Goal: Task Accomplishment & Management: Complete application form

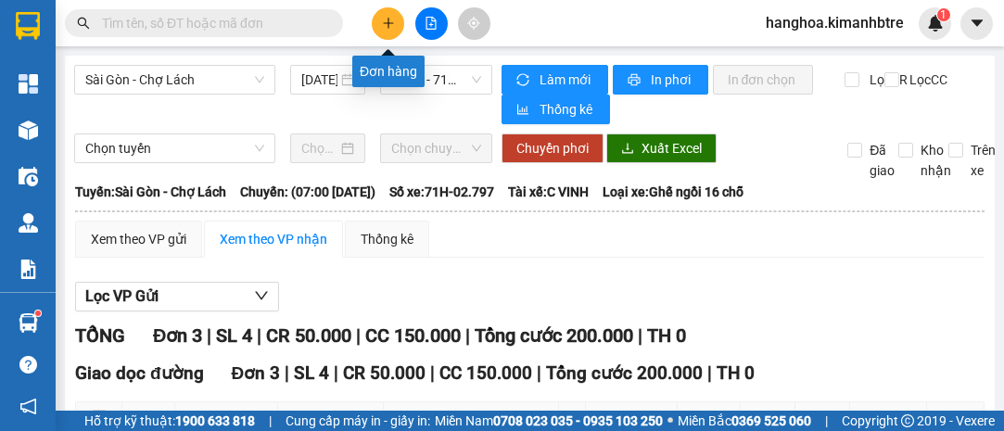
click at [387, 24] on icon "plus" at bounding box center [388, 23] width 13 height 13
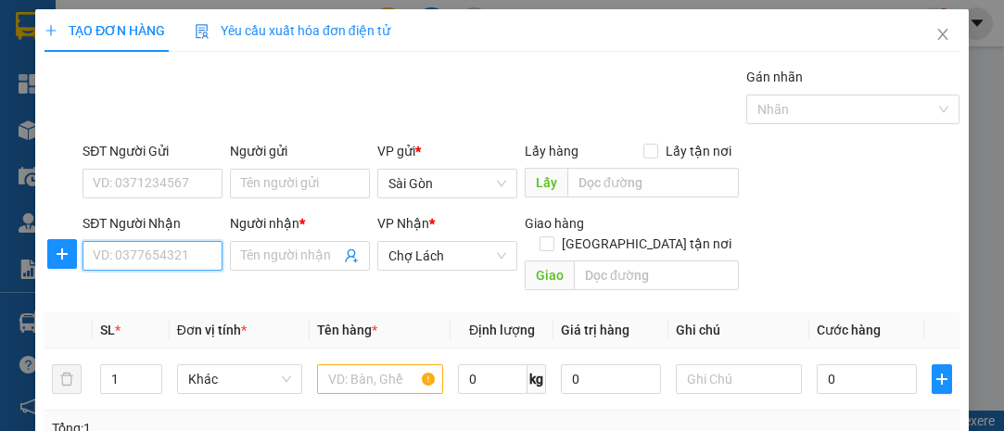
click at [195, 248] on input "SĐT Người Nhận" at bounding box center [153, 256] width 140 height 30
click at [189, 251] on input "SĐT Người Nhận" at bounding box center [153, 256] width 140 height 30
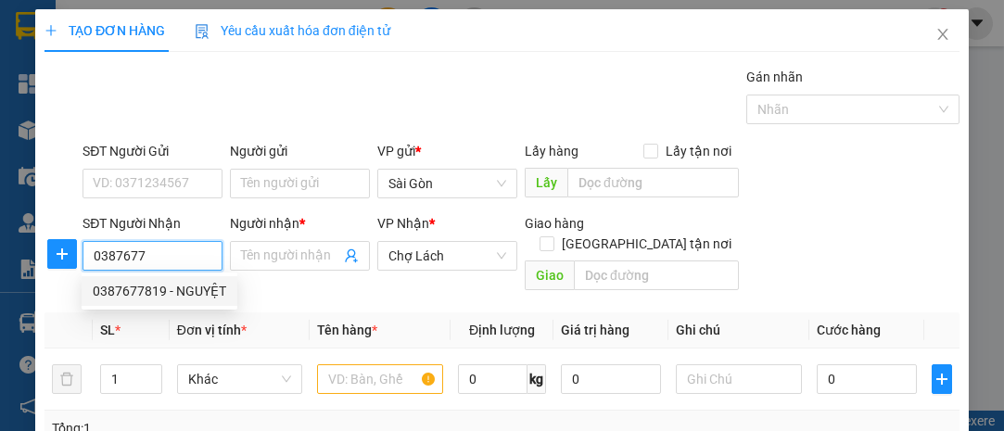
click at [216, 287] on div "0387677819 - NGUYỆT" at bounding box center [159, 291] width 133 height 20
type input "0387677819"
type input "NGUYỆT"
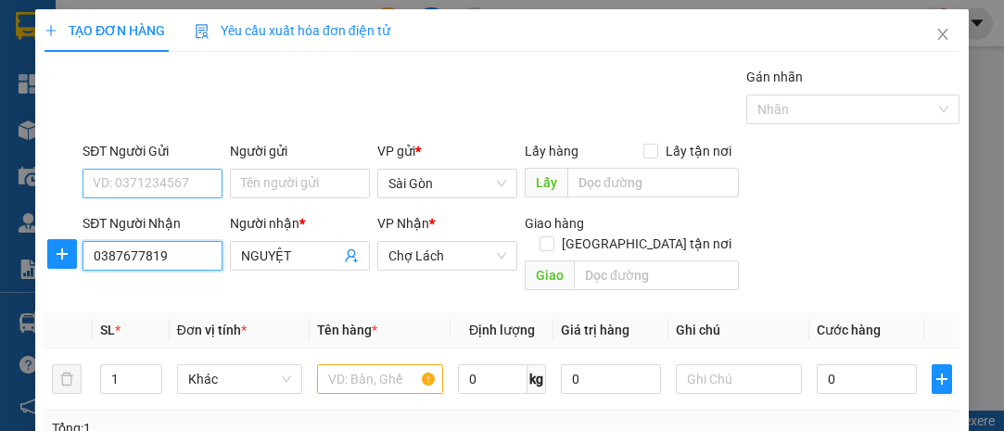
type input "0387677819"
click at [164, 186] on input "SĐT Người Gửi" at bounding box center [153, 184] width 140 height 30
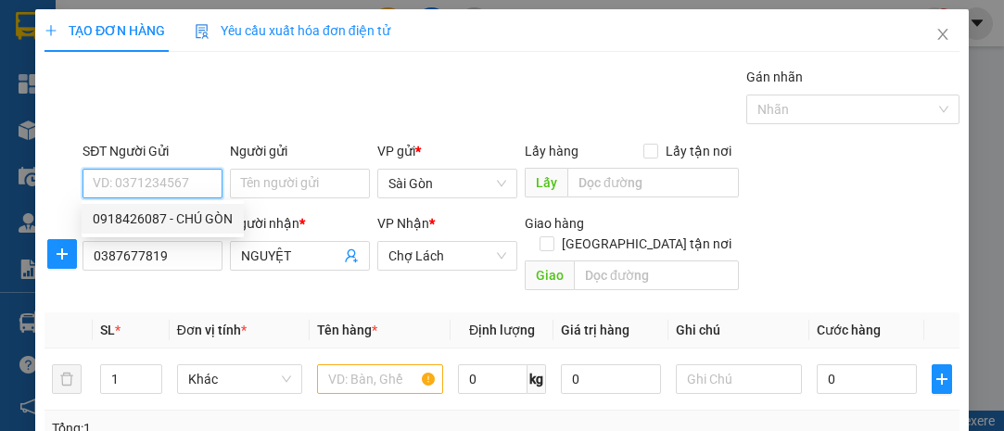
click at [201, 214] on div "0918426087 - CHÚ GÒN" at bounding box center [163, 219] width 140 height 20
type input "0918426087"
type input "CHÚ GÒN"
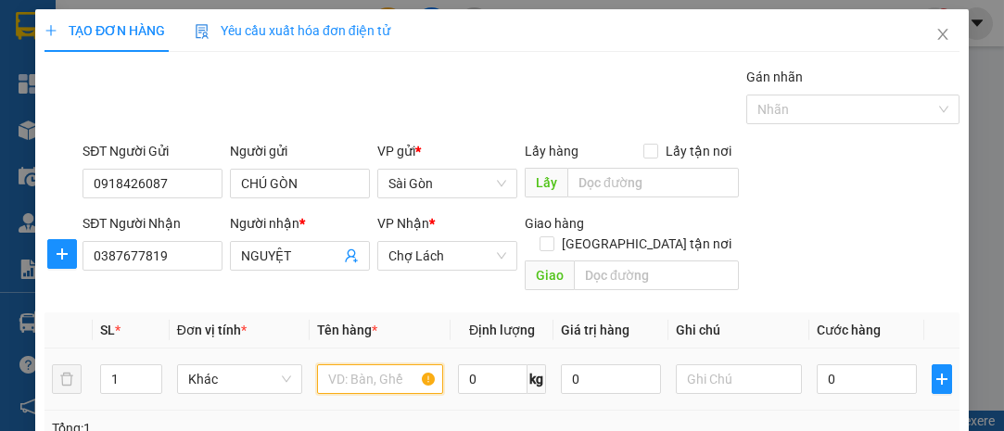
click at [395, 364] on input "text" at bounding box center [380, 379] width 126 height 30
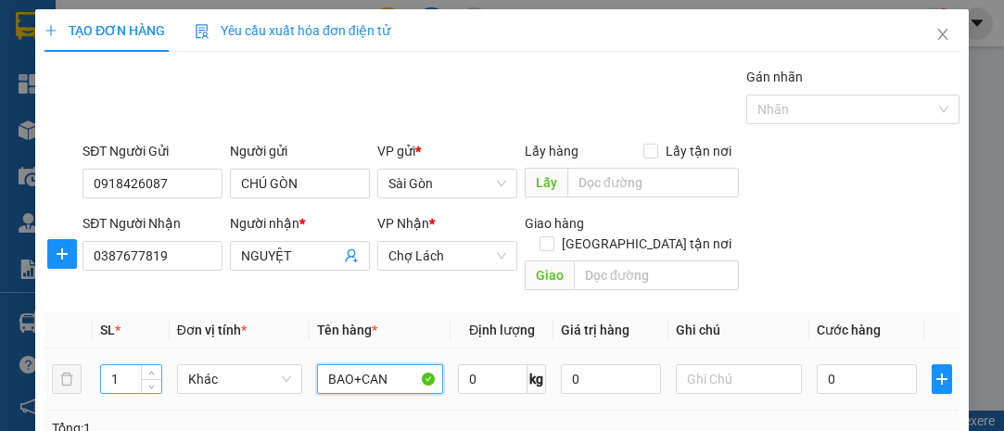
type input "BAO+CAN"
click at [120, 365] on input "1" at bounding box center [131, 379] width 60 height 28
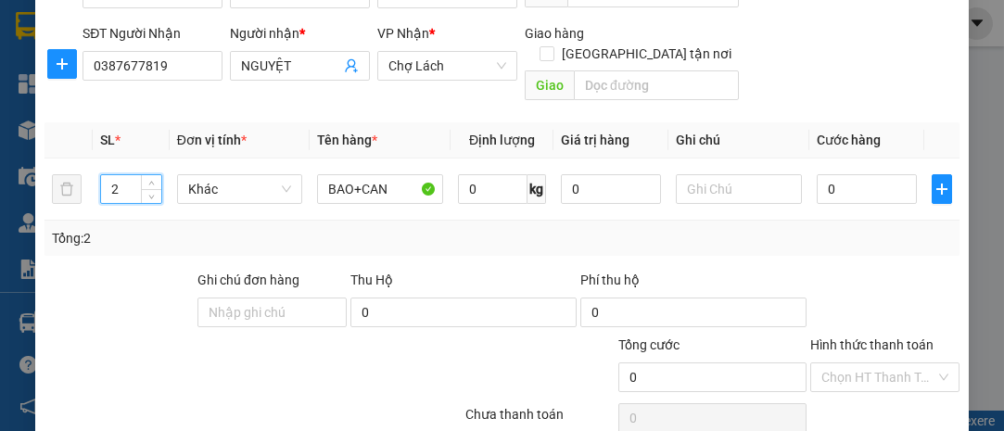
scroll to position [251, 0]
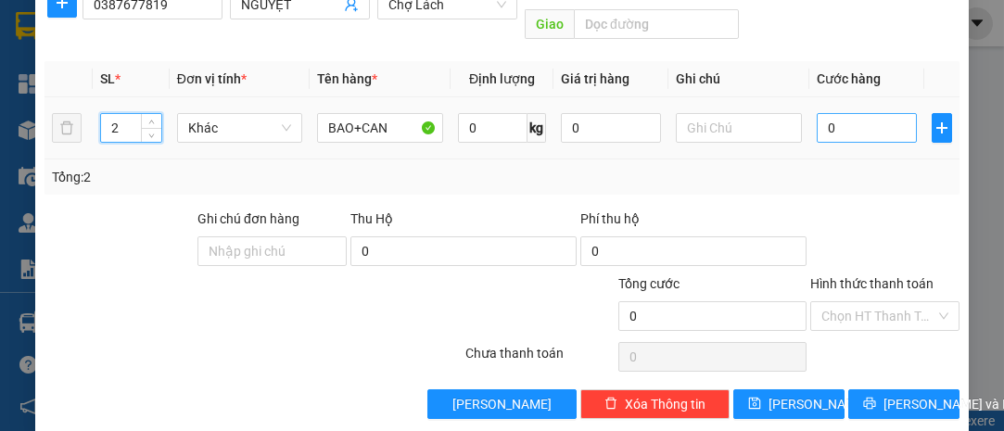
type input "2"
click at [845, 113] on input "0" at bounding box center [867, 128] width 100 height 30
type input "4"
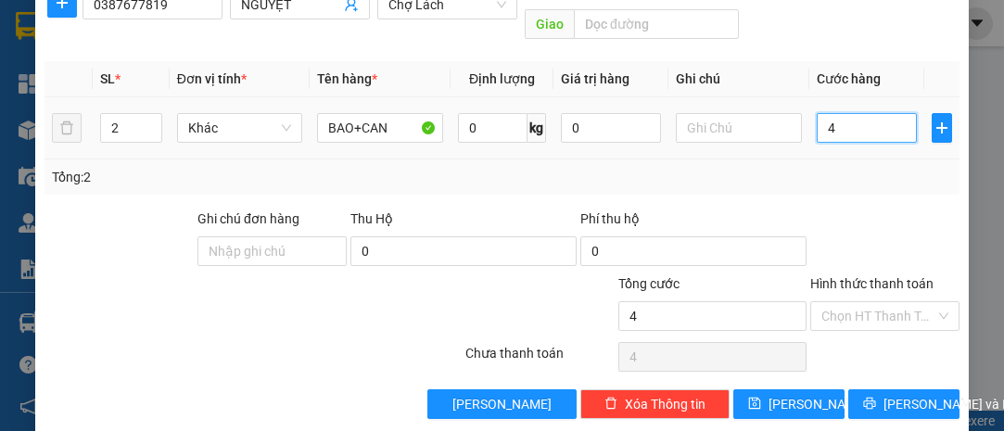
type input "40"
type input "40.000"
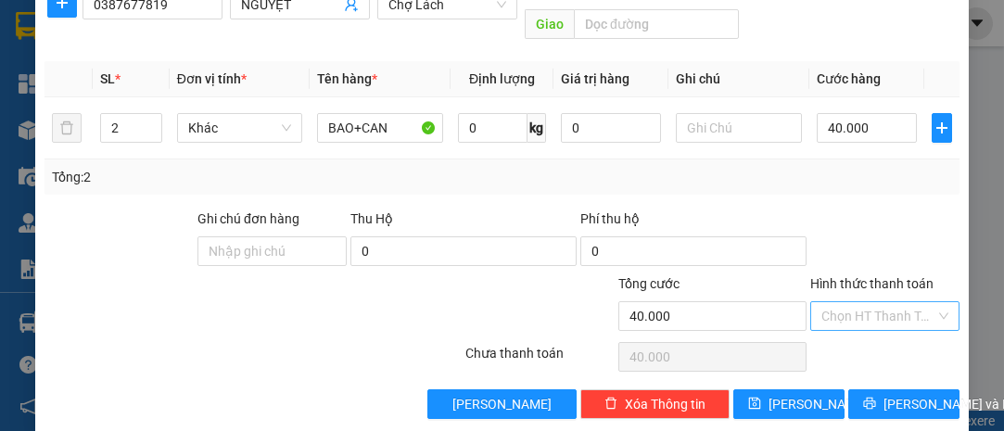
click at [875, 302] on input "Hình thức thanh toán" at bounding box center [878, 316] width 114 height 28
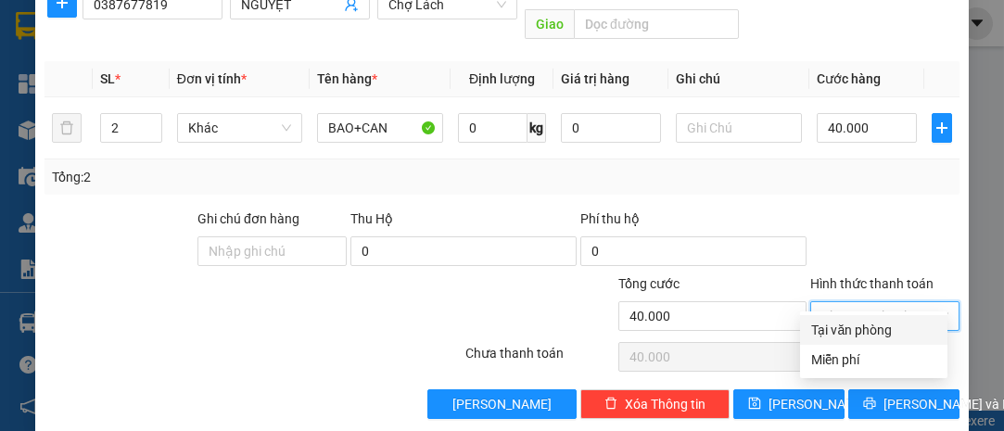
click at [883, 311] on div "Transit Pickup Surcharge Ids Transit Deliver Surcharge Ids Transit Deliver Surc…" at bounding box center [501, 118] width 915 height 604
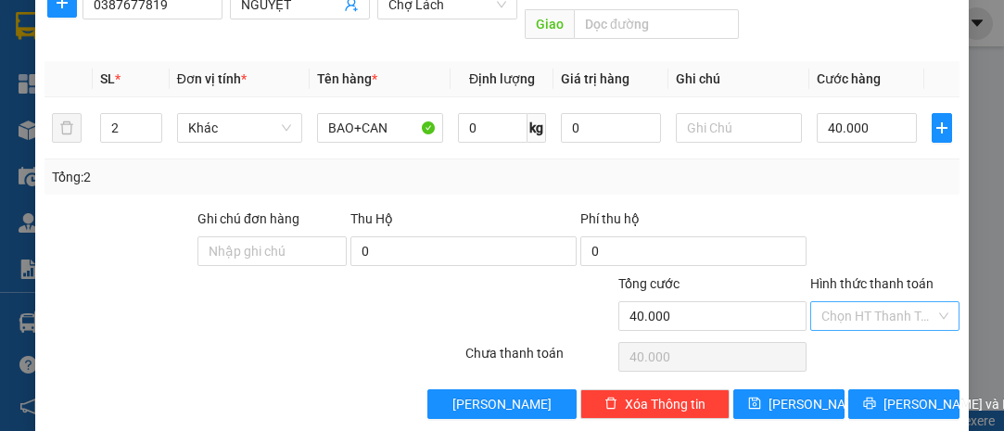
click at [888, 302] on input "Hình thức thanh toán" at bounding box center [878, 316] width 114 height 28
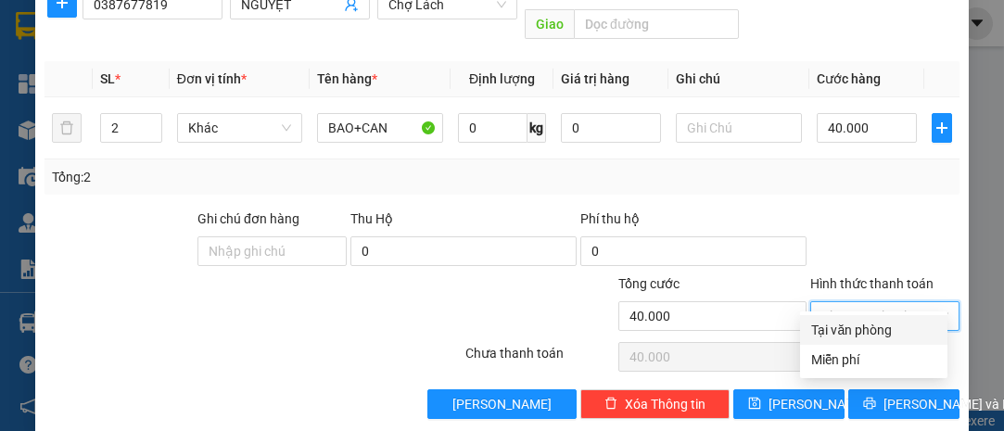
click at [895, 325] on div "Tại văn phòng" at bounding box center [873, 330] width 125 height 20
type input "0"
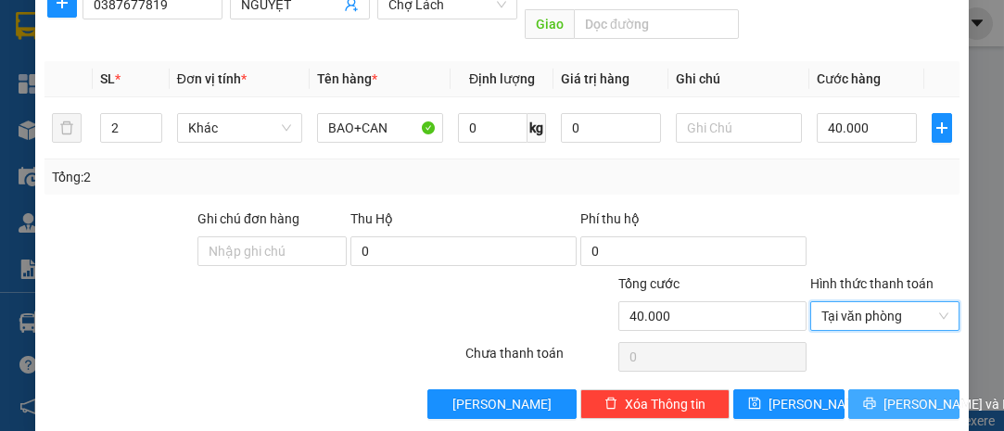
click at [907, 394] on span "[PERSON_NAME] và In" at bounding box center [948, 404] width 130 height 20
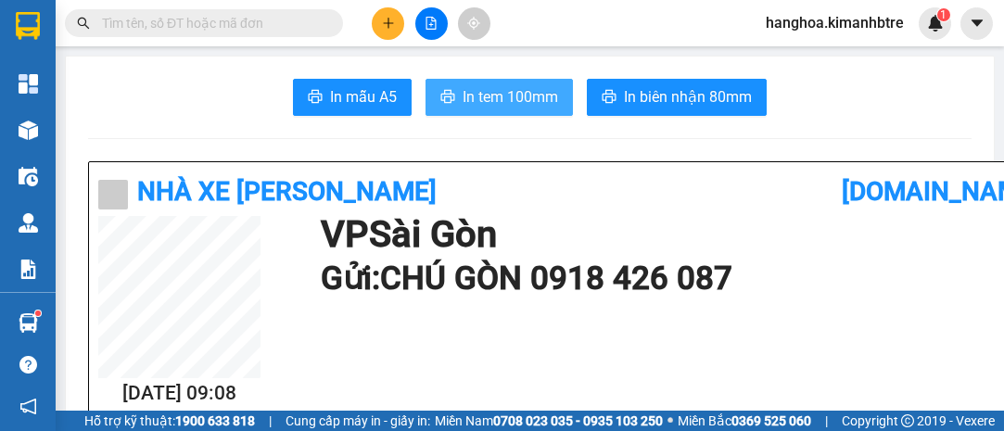
click at [535, 99] on span "In tem 100mm" at bounding box center [510, 96] width 95 height 23
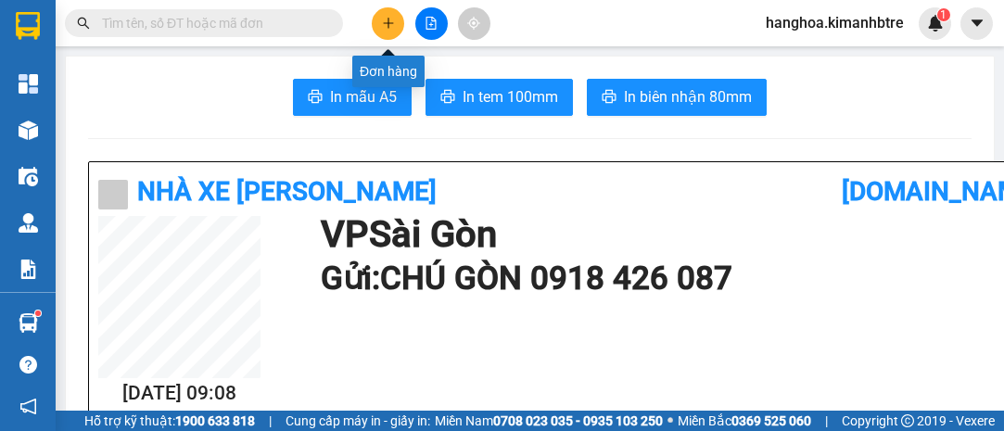
click at [397, 19] on button at bounding box center [388, 23] width 32 height 32
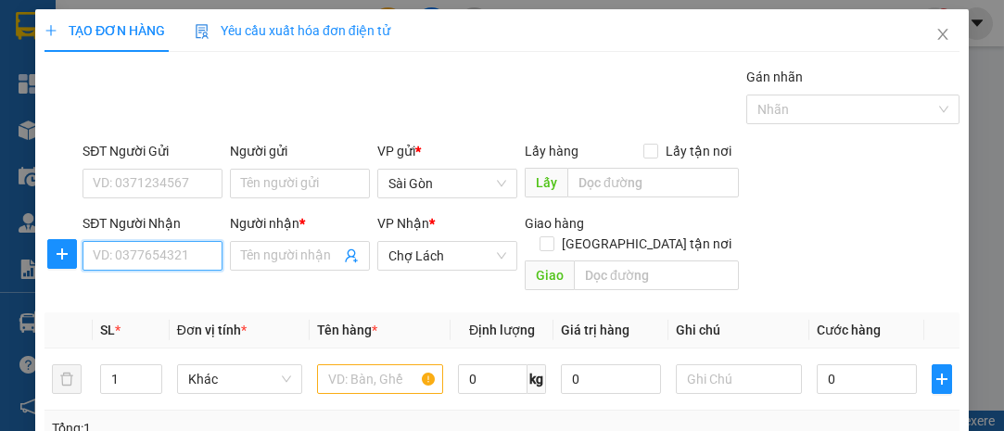
click at [155, 261] on input "SĐT Người Nhận" at bounding box center [153, 256] width 140 height 30
type input "0794934961"
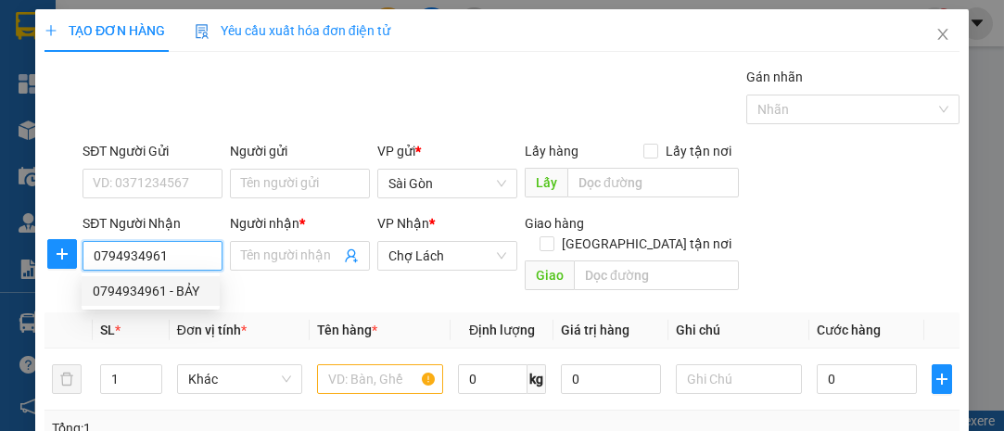
click at [151, 298] on div "0794934961 - BẢY" at bounding box center [151, 291] width 116 height 20
type input "BẢY"
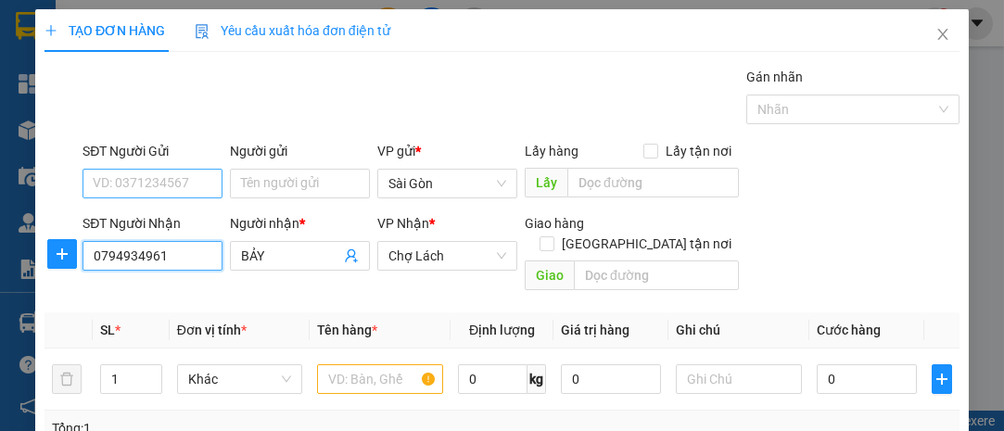
type input "0794934961"
click at [178, 181] on input "SĐT Người Gửi" at bounding box center [153, 184] width 140 height 30
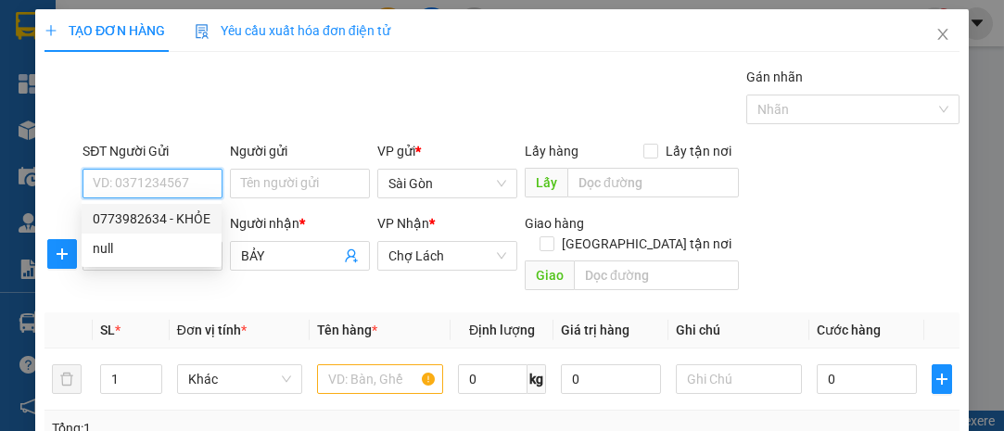
drag, startPoint x: 201, startPoint y: 221, endPoint x: 211, endPoint y: 227, distance: 12.1
click at [201, 221] on div "0773982634 - KHỎE" at bounding box center [152, 219] width 118 height 20
type input "0773982634"
type input "KHỎE"
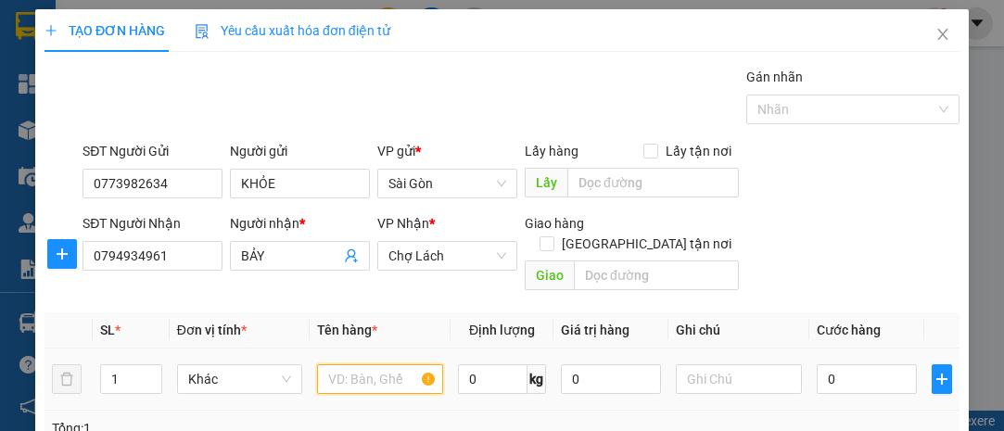
click at [376, 364] on input "text" at bounding box center [380, 379] width 126 height 30
type input "THÙNG"
click at [870, 349] on td "0" at bounding box center [866, 380] width 115 height 62
click at [859, 361] on div "0" at bounding box center [867, 379] width 100 height 37
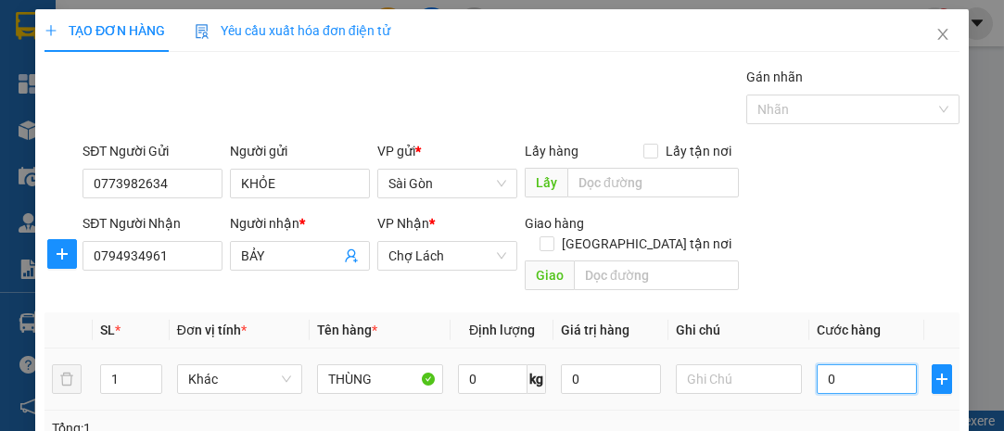
click at [853, 364] on input "0" at bounding box center [867, 379] width 100 height 30
type input "3"
type input "30"
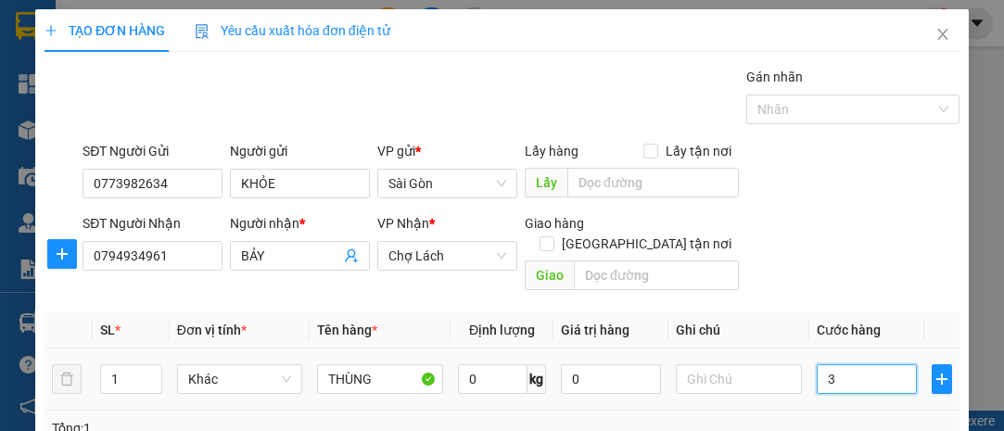
type input "30"
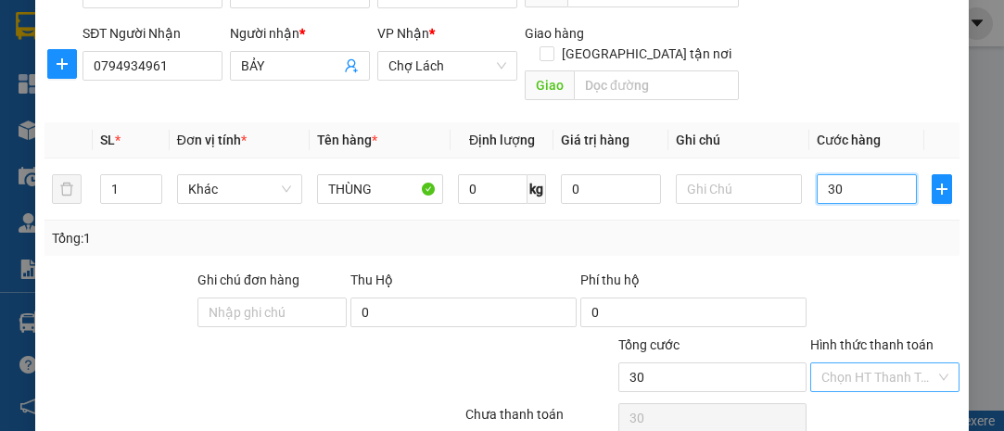
scroll to position [251, 0]
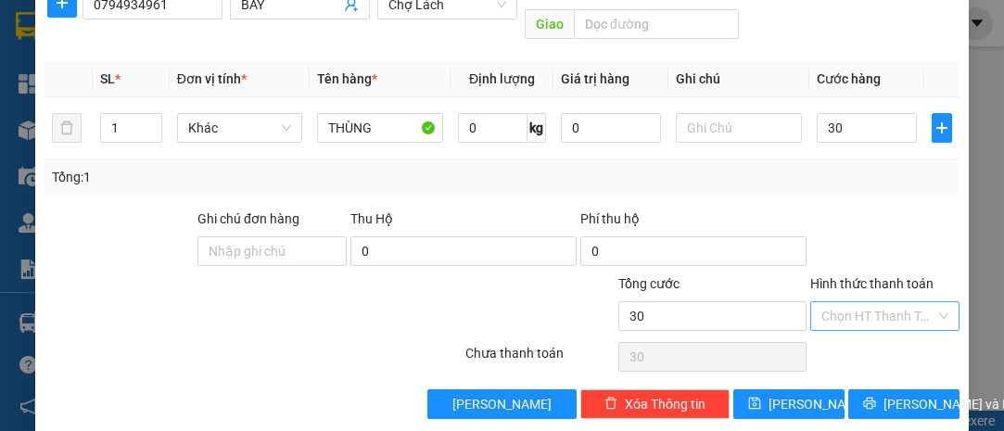
type input "30.000"
click at [864, 302] on input "Hình thức thanh toán" at bounding box center [878, 316] width 114 height 28
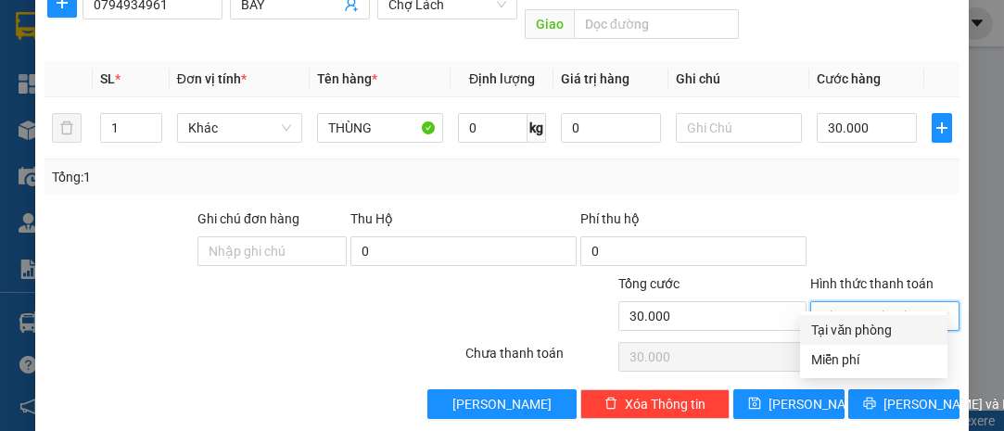
click at [871, 333] on div "Tại văn phòng" at bounding box center [873, 330] width 125 height 20
type input "0"
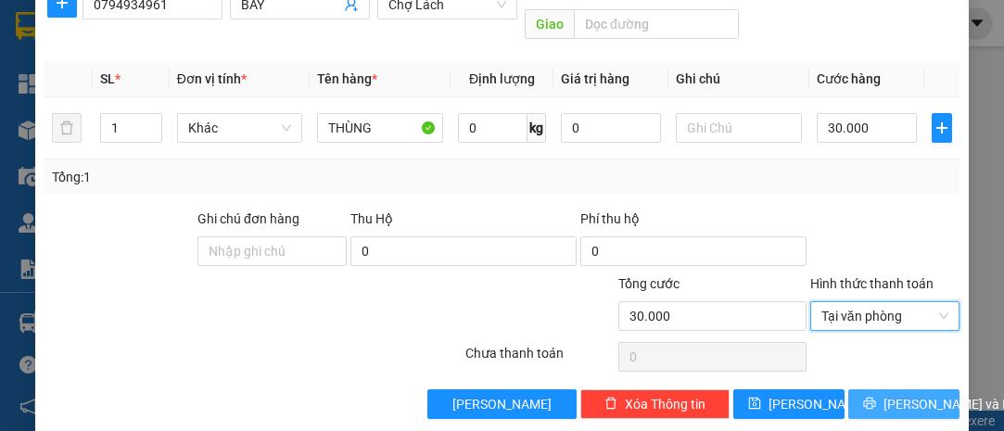
click at [898, 394] on span "[PERSON_NAME] và In" at bounding box center [948, 404] width 130 height 20
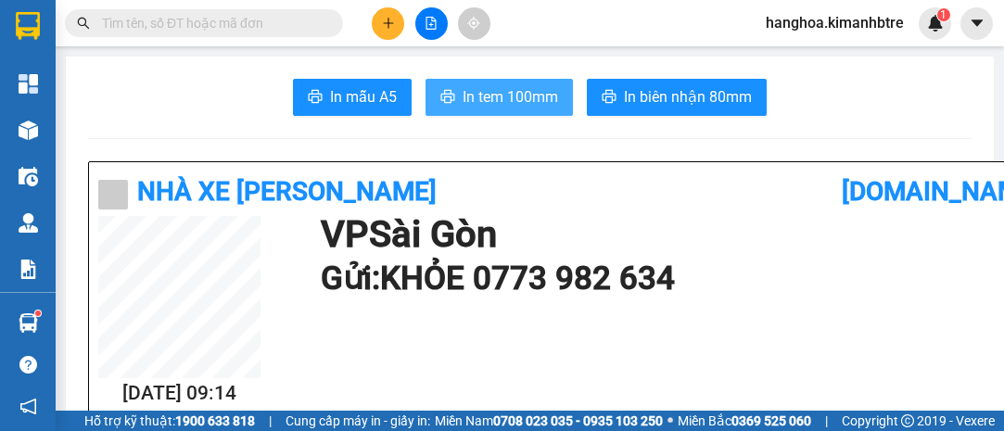
click at [526, 97] on span "In tem 100mm" at bounding box center [510, 96] width 95 height 23
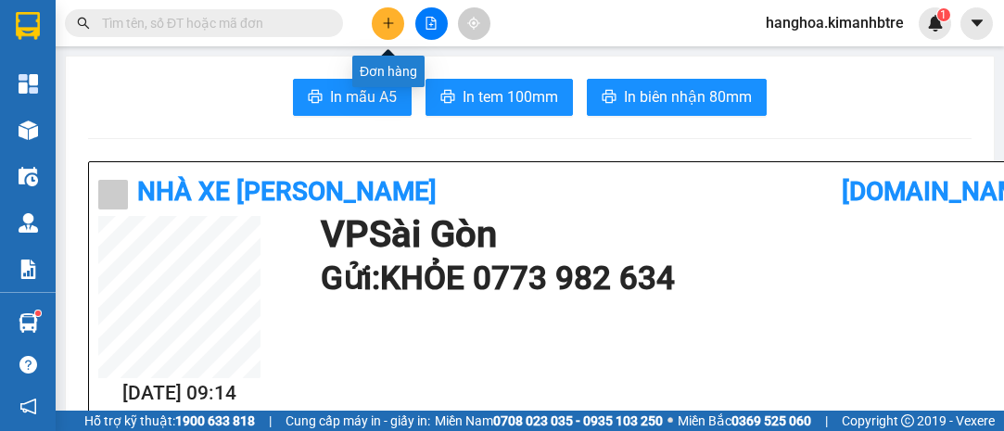
click at [386, 19] on icon "plus" at bounding box center [388, 23] width 13 height 13
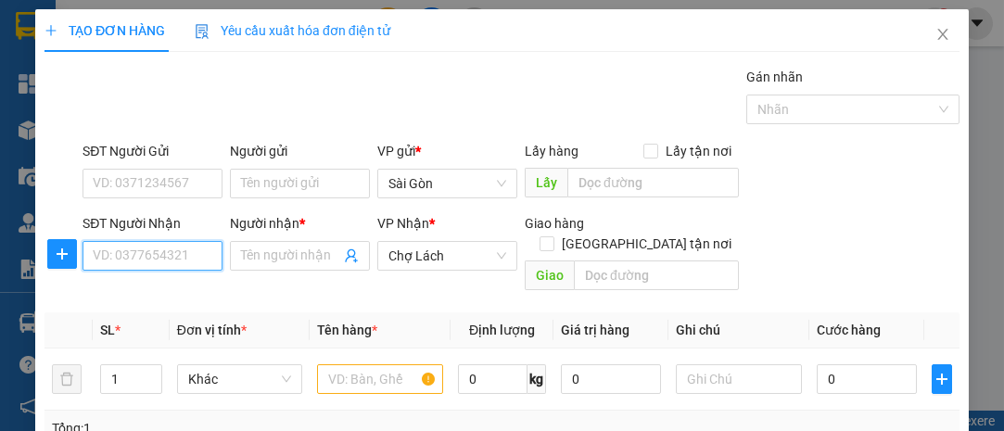
click at [187, 248] on input "SĐT Người Nhận" at bounding box center [153, 256] width 140 height 30
click at [184, 261] on input "SĐT Người Nhận" at bounding box center [153, 256] width 140 height 30
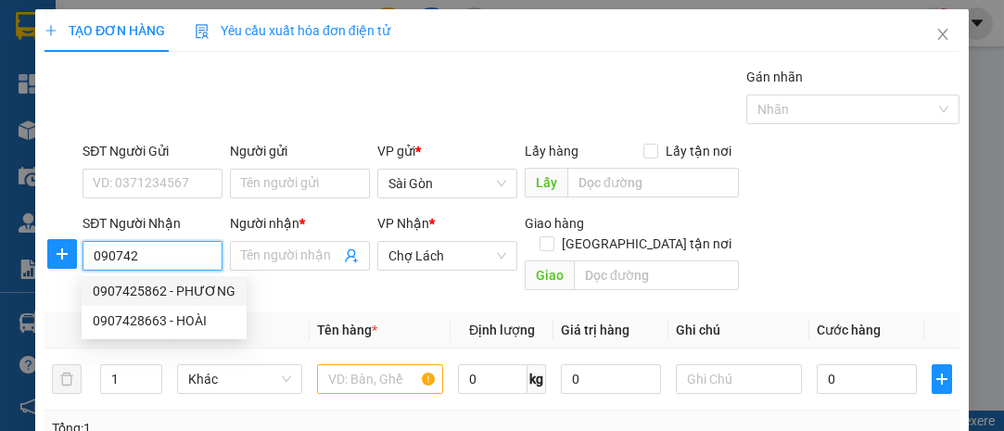
click at [175, 282] on div "0907425862 - PHƯƠNG" at bounding box center [164, 291] width 143 height 20
type input "0907425862"
type input "PHƯƠNG"
type input "6 RI"
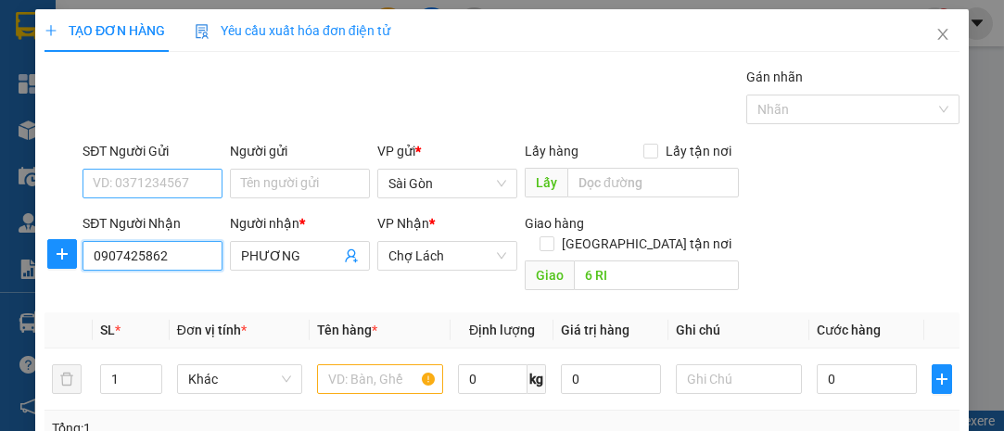
type input "0907425862"
click at [181, 179] on input "SĐT Người Gửi" at bounding box center [153, 184] width 140 height 30
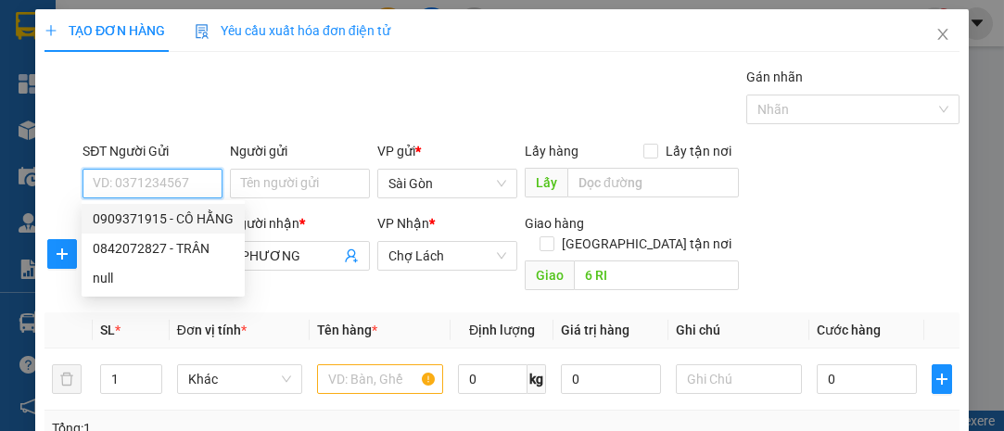
click at [202, 210] on div "0909371915 - CÔ HẰNG" at bounding box center [163, 219] width 141 height 20
type input "0909371915"
type input "CÔ HẰNG"
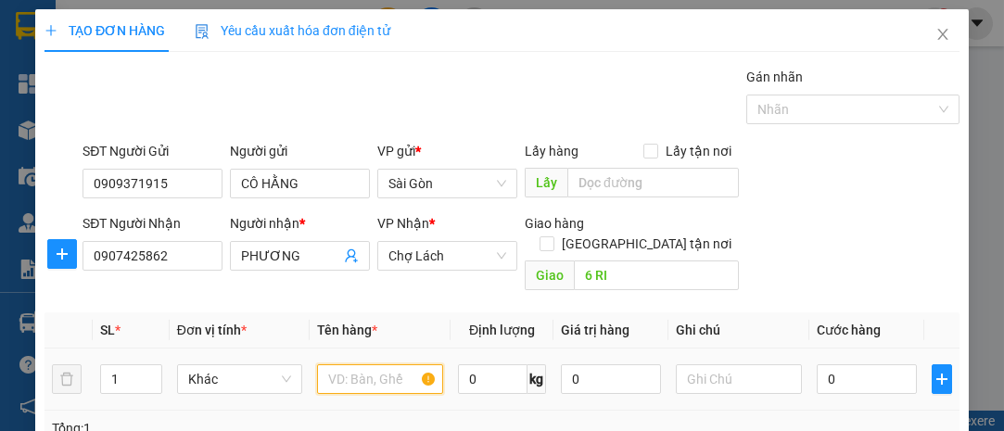
click at [367, 364] on input "text" at bounding box center [380, 379] width 126 height 30
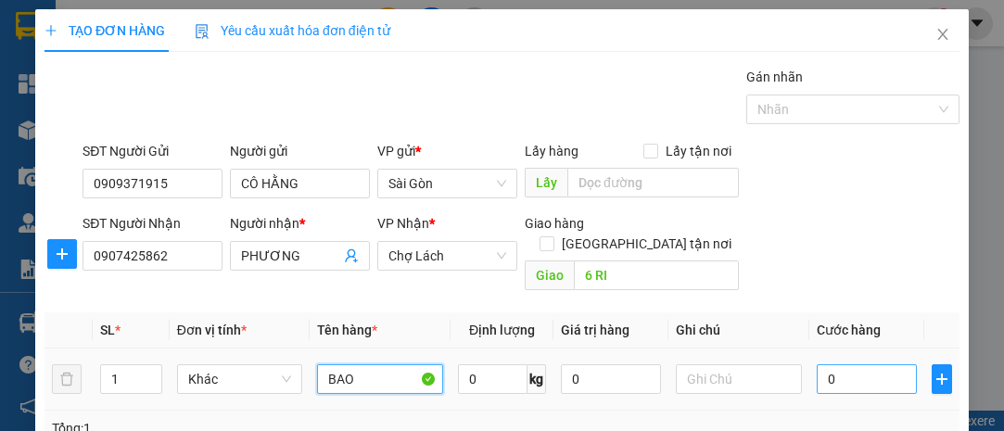
type input "BAO"
click at [861, 364] on input "0" at bounding box center [867, 379] width 100 height 30
type input "5"
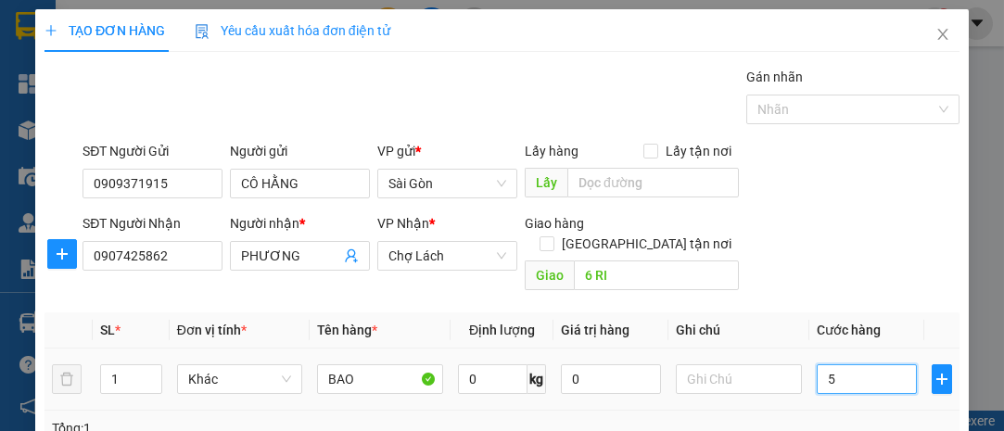
type input "50"
type input "5"
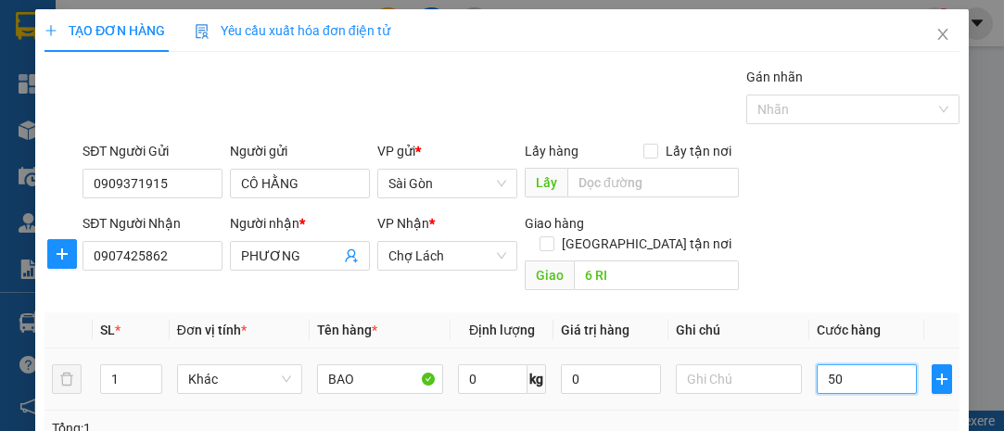
type input "5"
type input "0"
type input "04"
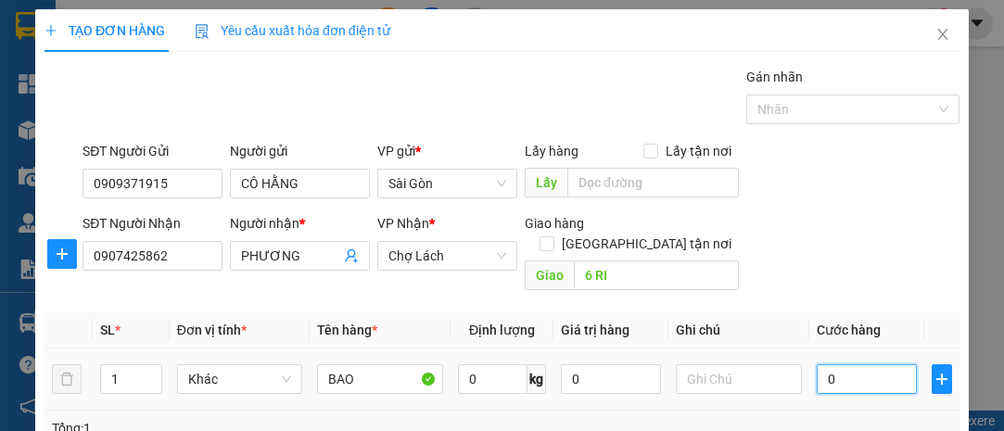
type input "4"
type input "040"
type input "40"
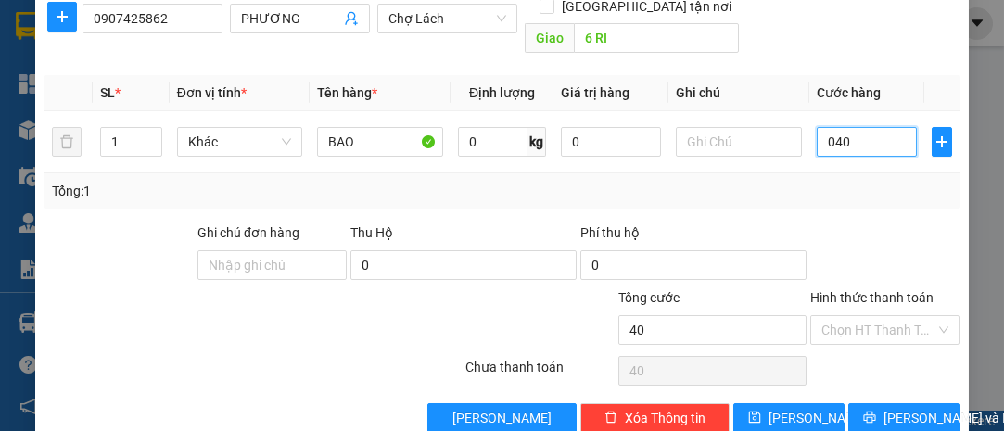
scroll to position [251, 0]
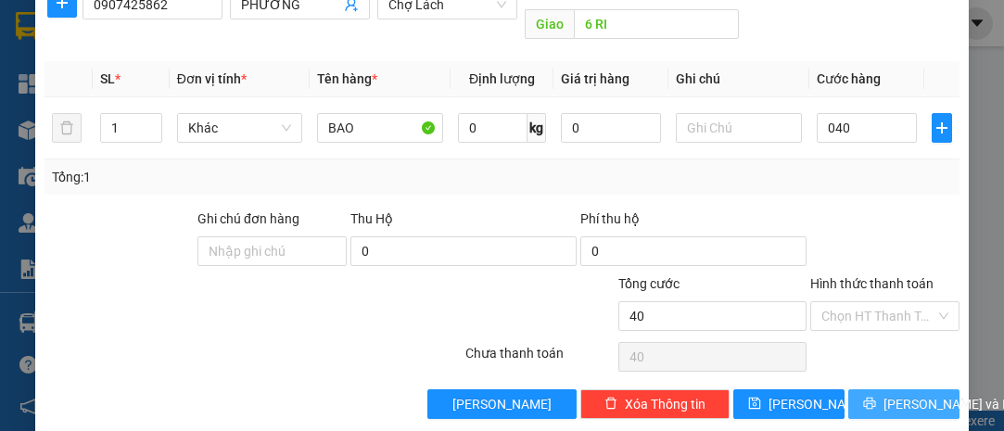
type input "40.000"
click at [911, 394] on span "[PERSON_NAME] và In" at bounding box center [948, 404] width 130 height 20
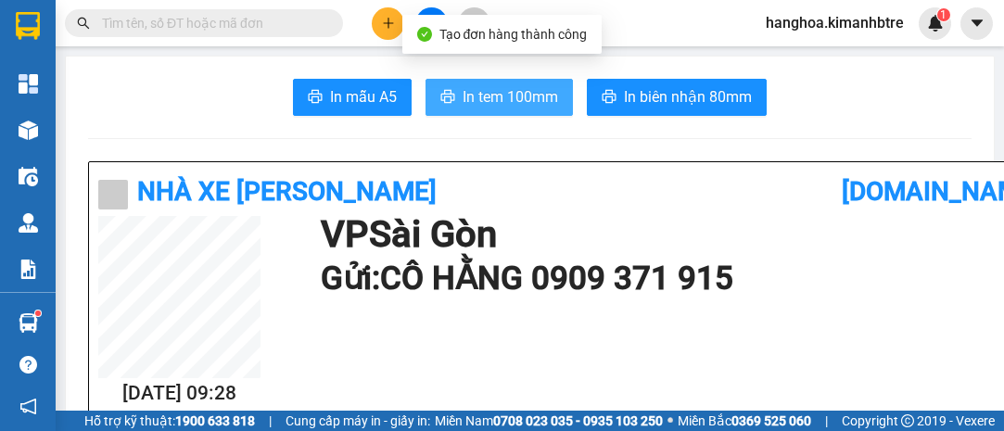
click at [530, 100] on span "In tem 100mm" at bounding box center [510, 96] width 95 height 23
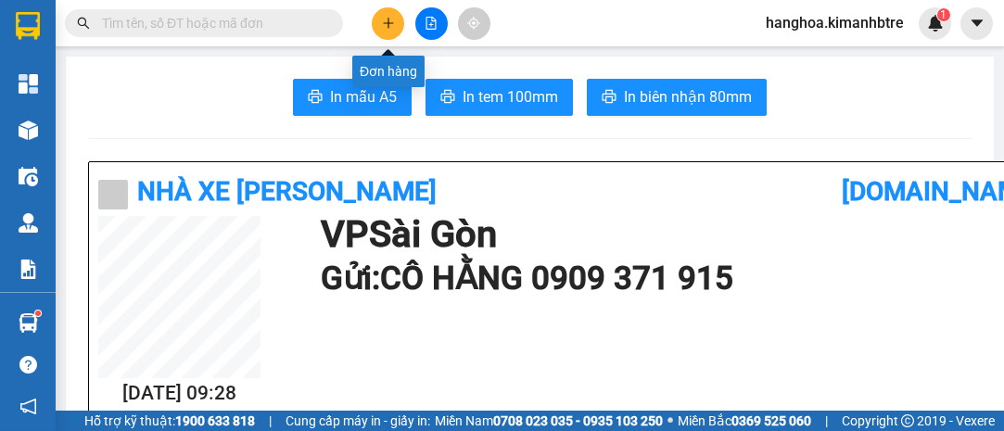
click at [388, 24] on icon "plus" at bounding box center [388, 23] width 1 height 10
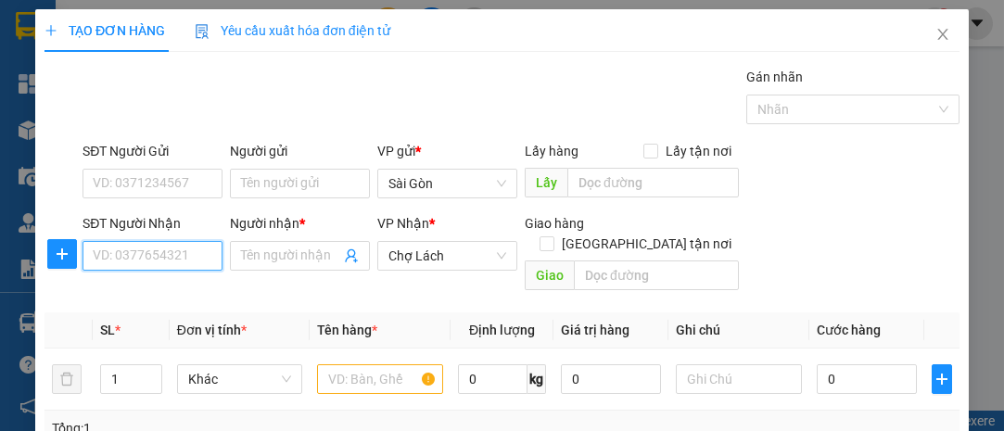
click at [172, 248] on input "SĐT Người Nhận" at bounding box center [153, 256] width 140 height 30
type input "0949840059"
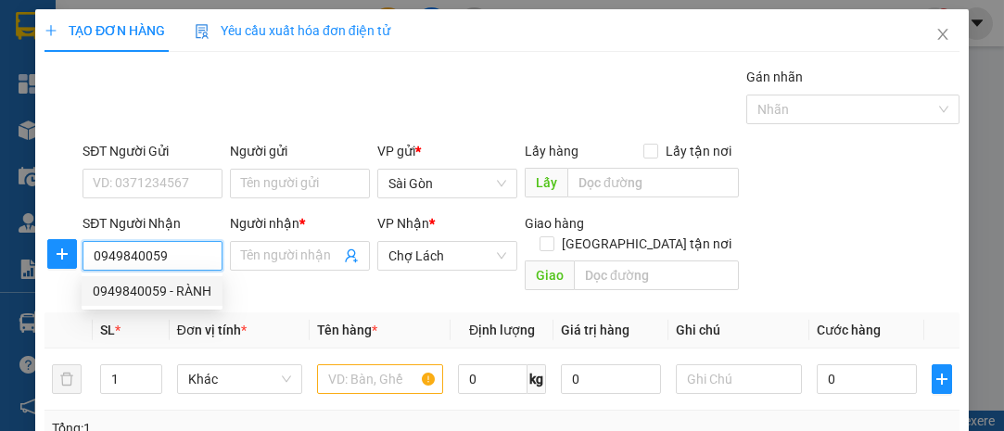
click at [174, 286] on div "0949840059 - RÀNH" at bounding box center [152, 291] width 119 height 20
type input "RÀNH"
type input "6 RI"
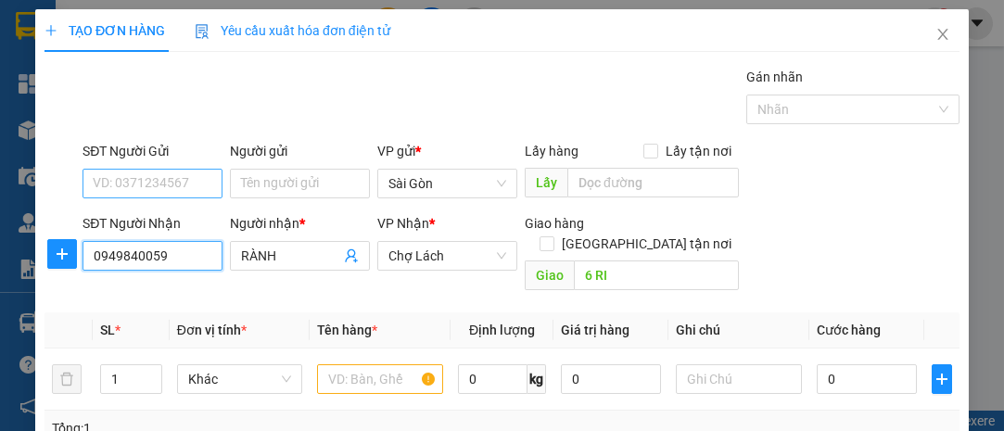
type input "0949840059"
click at [179, 192] on input "SĐT Người Gửi" at bounding box center [153, 184] width 140 height 30
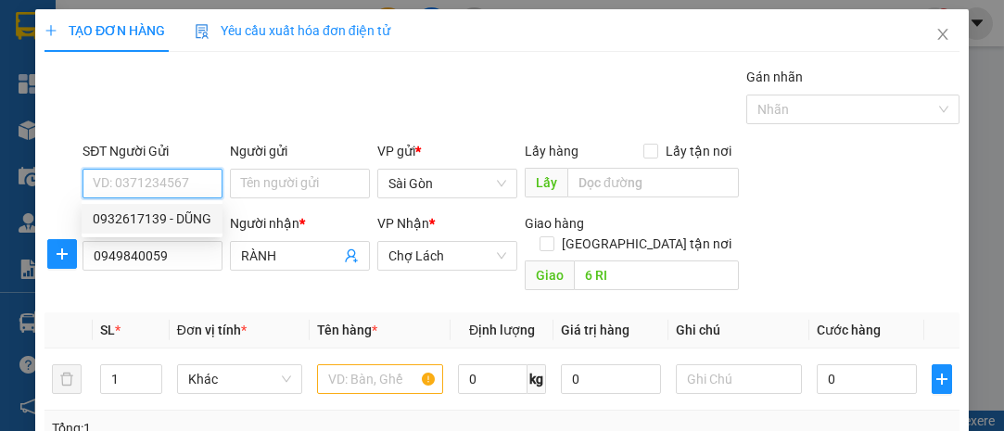
click at [170, 211] on div "0932617139 - DŨNG" at bounding box center [152, 219] width 119 height 20
type input "0932617139"
type input "DŨNG"
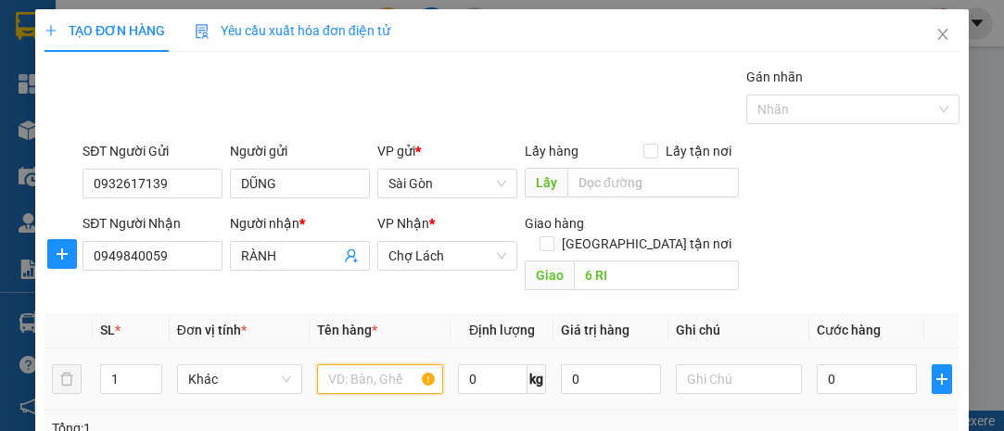
click at [345, 364] on input "text" at bounding box center [380, 379] width 126 height 30
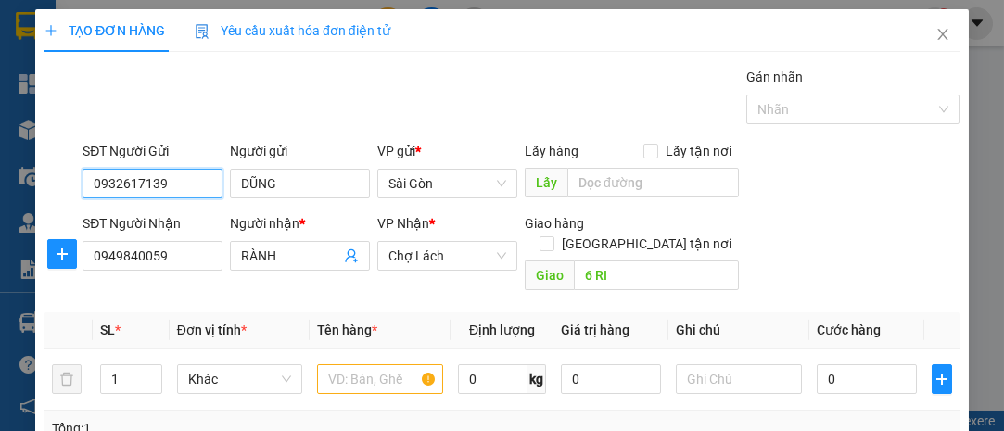
drag, startPoint x: 176, startPoint y: 185, endPoint x: 82, endPoint y: 187, distance: 94.6
click at [83, 187] on input "0932617139" at bounding box center [153, 184] width 140 height 30
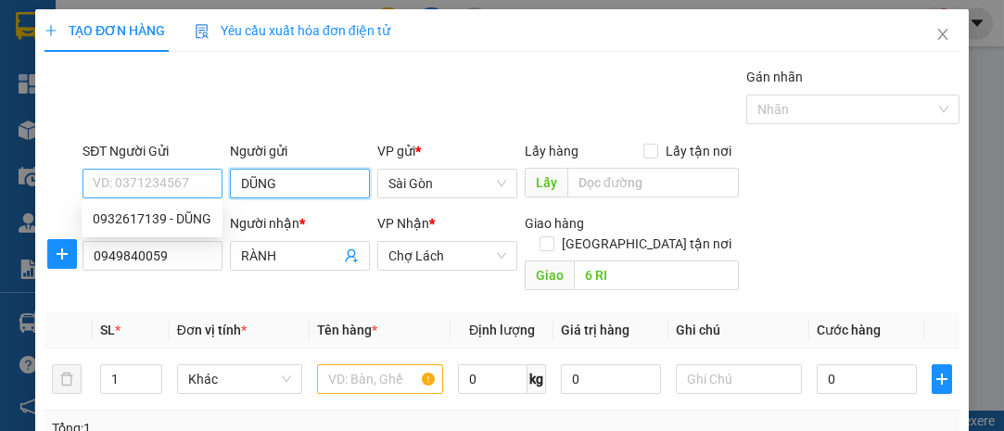
drag, startPoint x: 345, startPoint y: 185, endPoint x: 89, endPoint y: 176, distance: 256.0
click at [89, 175] on div "SĐT Người Gửi VD: 0371234567 Người gửi DŨNG DŨNG VP gửi * Sài Gòn Lấy hàng Lấ…" at bounding box center [521, 173] width 884 height 65
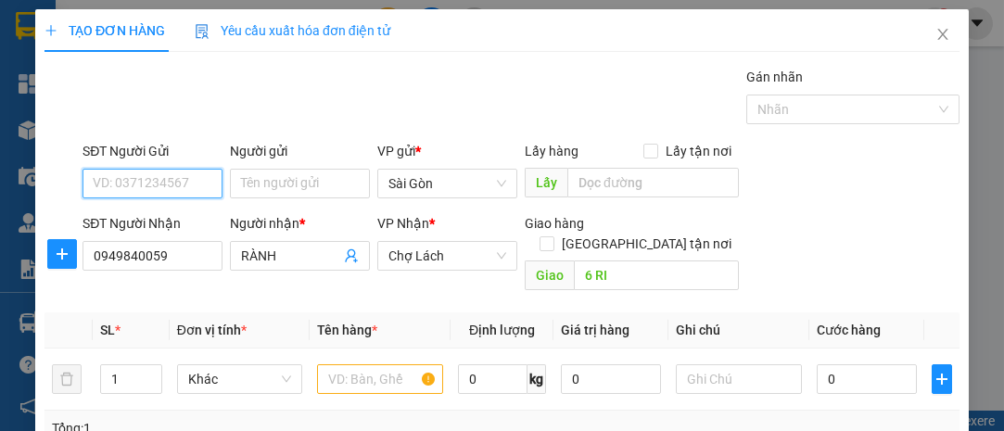
click at [174, 188] on input "SĐT Người Gửi" at bounding box center [153, 184] width 140 height 30
click at [197, 180] on input "SĐT Người Gửi" at bounding box center [153, 184] width 140 height 30
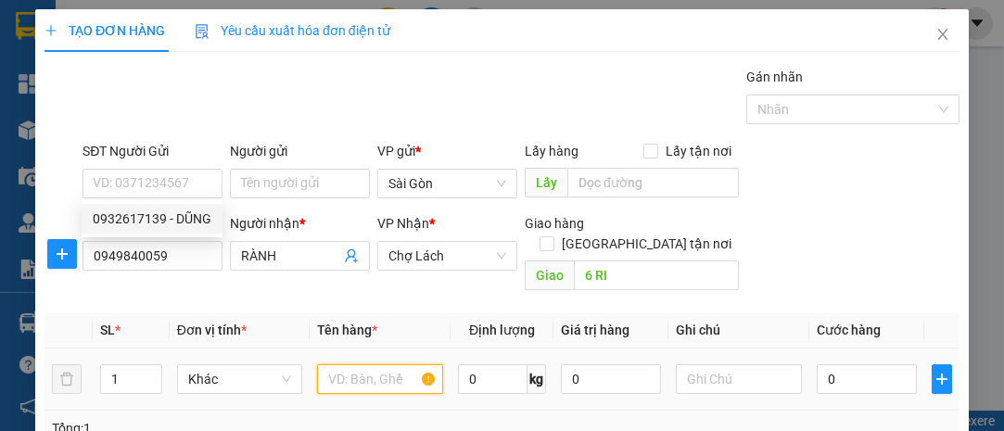
click at [384, 364] on input "text" at bounding box center [380, 379] width 126 height 30
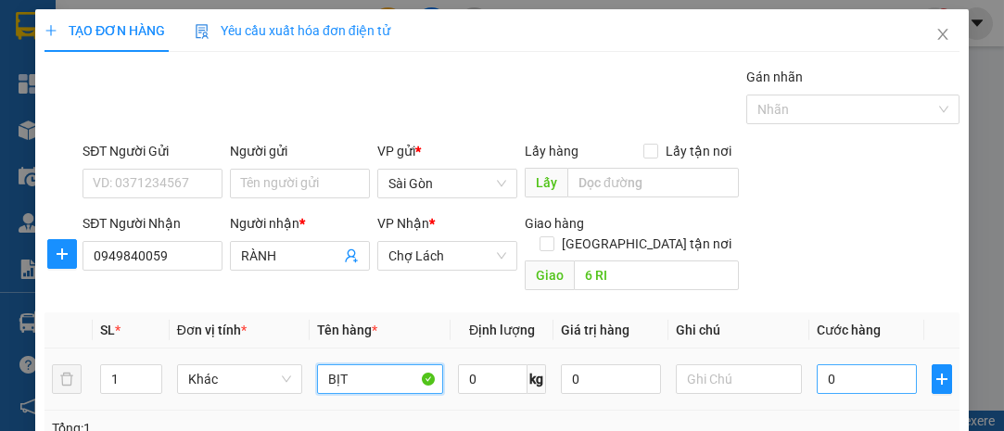
type input "BỊT"
click at [900, 366] on input "0" at bounding box center [867, 379] width 100 height 30
type input "3"
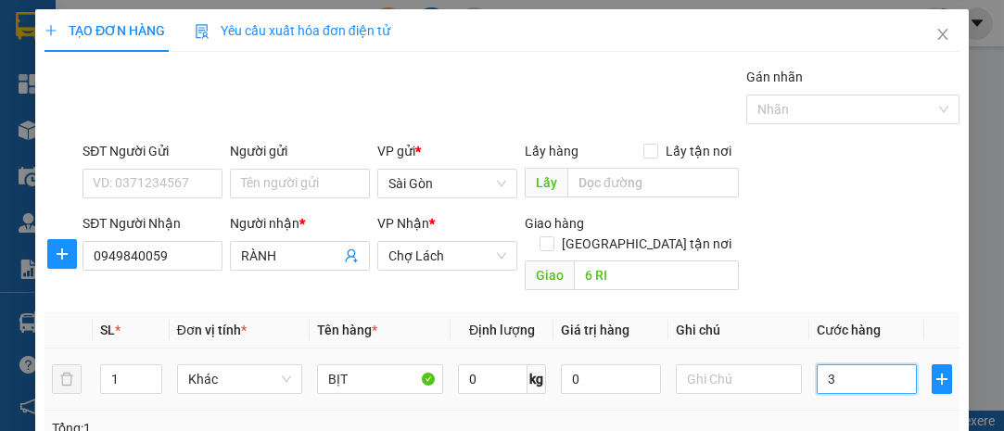
type input "30"
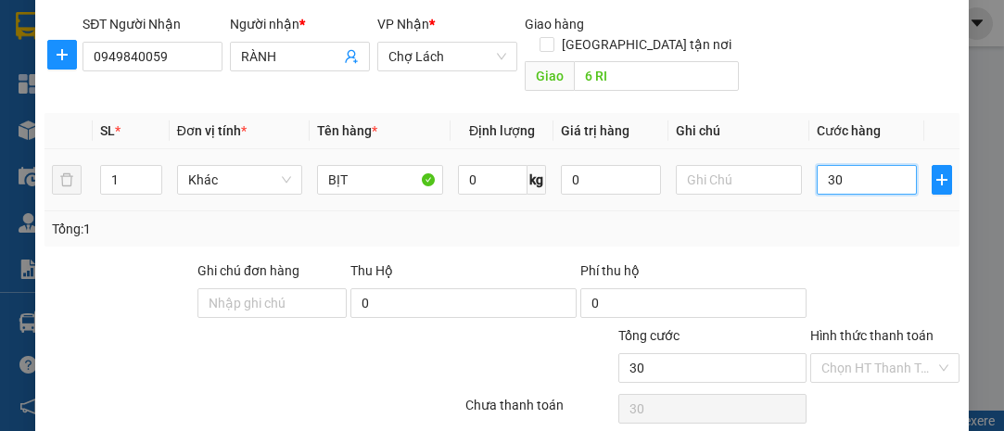
scroll to position [251, 0]
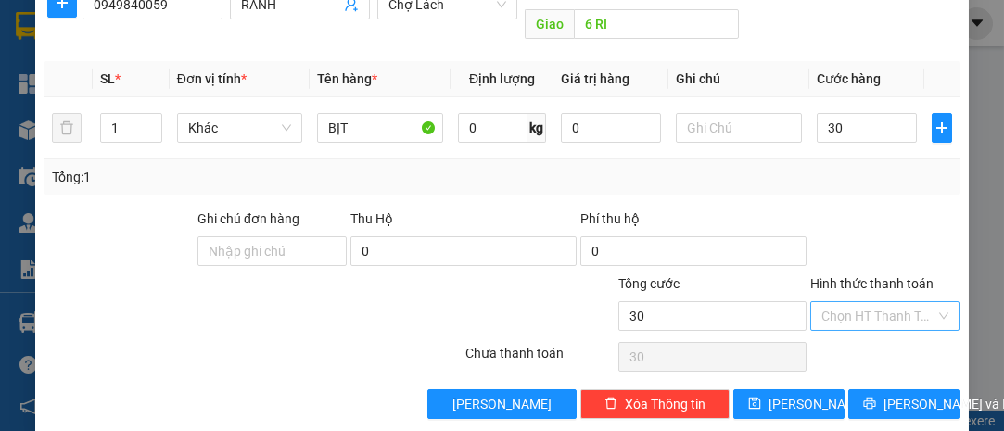
type input "30.000"
click at [887, 302] on input "Hình thức thanh toán" at bounding box center [878, 316] width 114 height 28
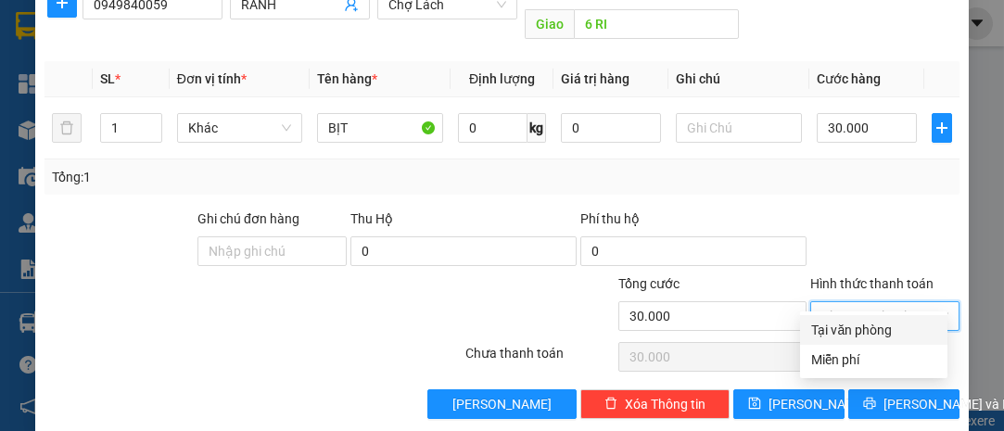
click at [886, 323] on div "Tại văn phòng" at bounding box center [873, 330] width 125 height 20
type input "0"
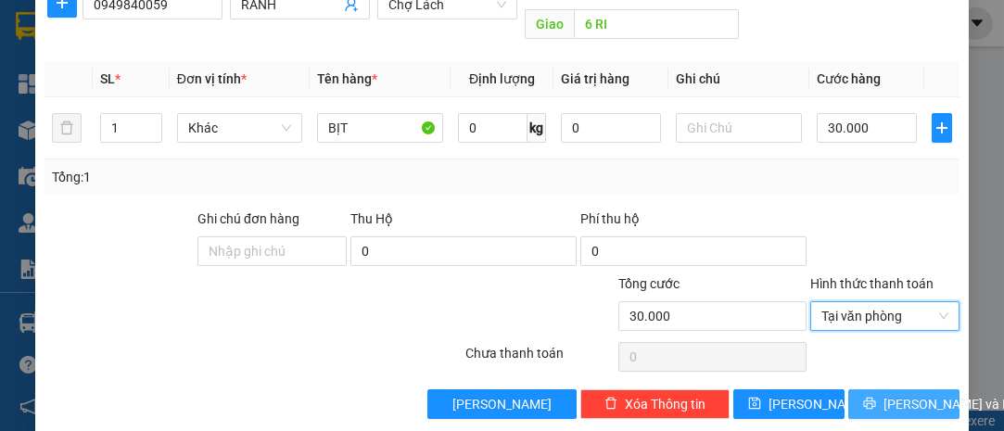
click at [910, 394] on span "[PERSON_NAME] và In" at bounding box center [948, 404] width 130 height 20
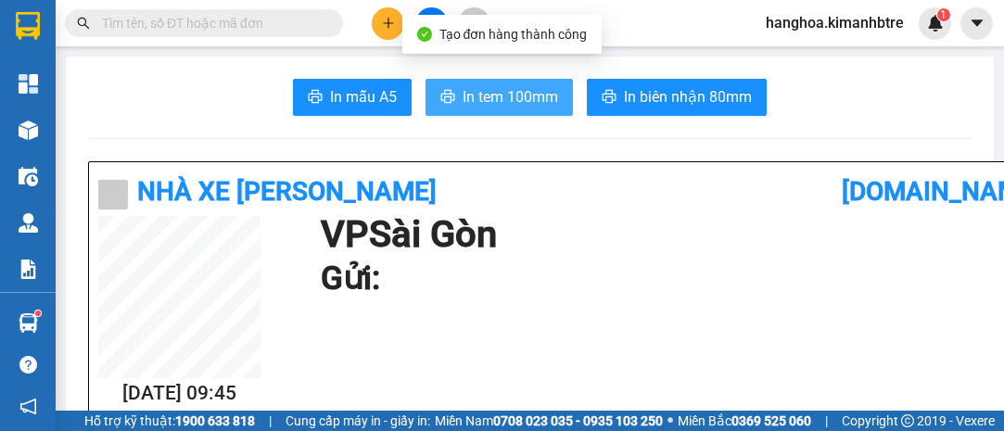
click at [522, 110] on button "In tem 100mm" at bounding box center [499, 97] width 147 height 37
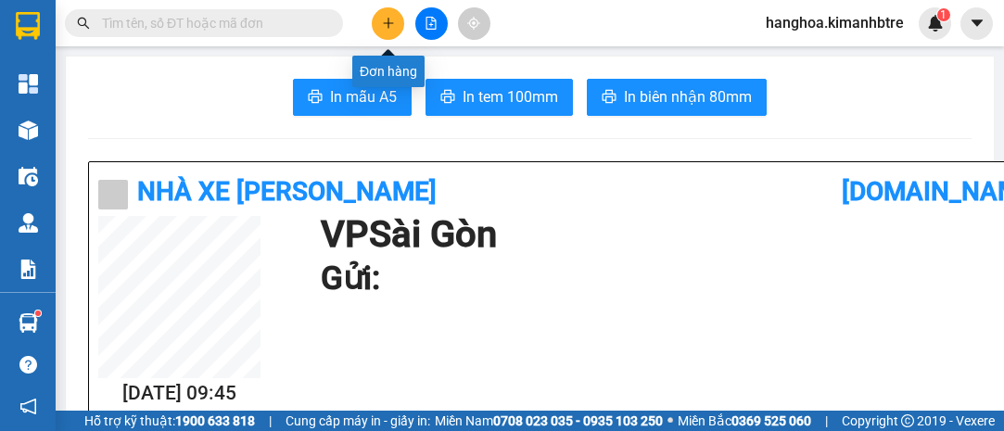
click at [392, 17] on icon "plus" at bounding box center [388, 23] width 13 height 13
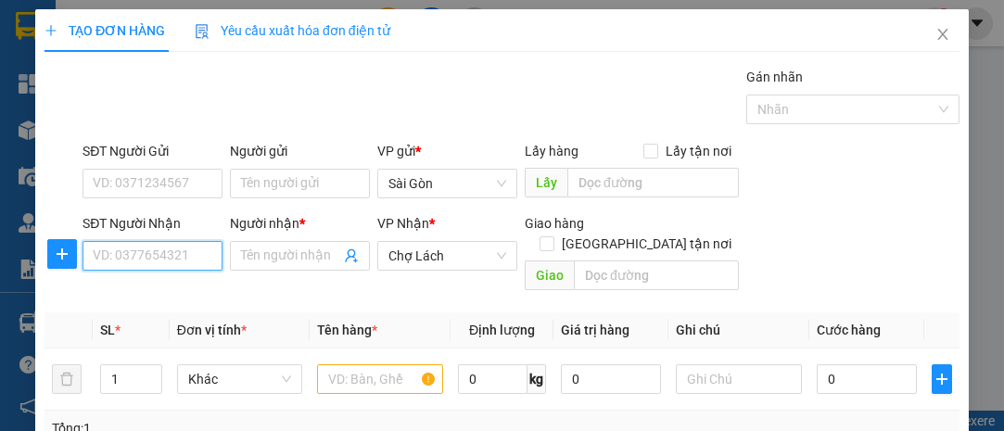
click at [197, 251] on input "SĐT Người Nhận" at bounding box center [153, 256] width 140 height 30
click at [172, 259] on input "SĐT Người Nhận" at bounding box center [153, 256] width 140 height 30
type input "0933038812"
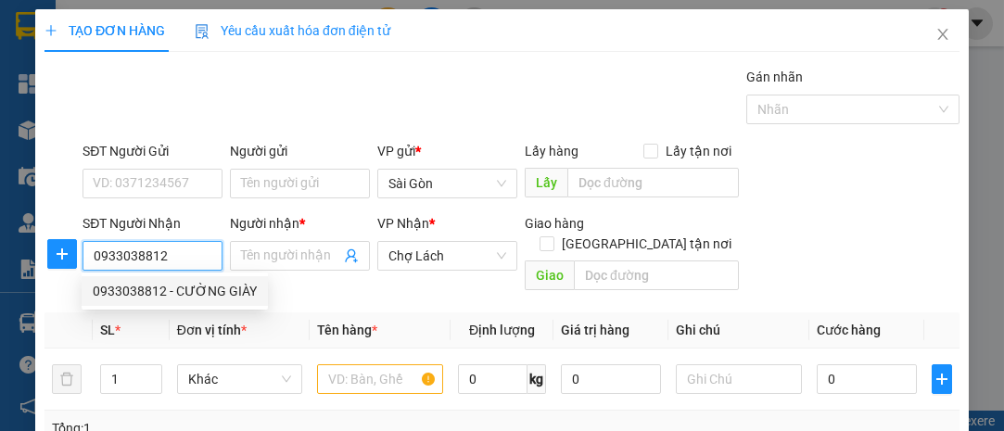
click at [191, 285] on div "0933038812 - CƯỜNG GIÀY" at bounding box center [175, 291] width 164 height 20
type input "CƯỜNG GIÀY"
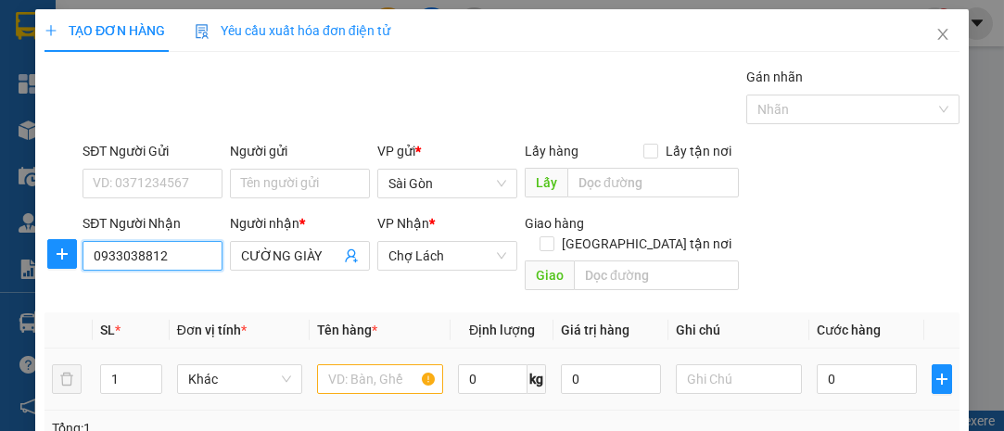
type input "0933038812"
click at [355, 364] on input "text" at bounding box center [380, 379] width 126 height 30
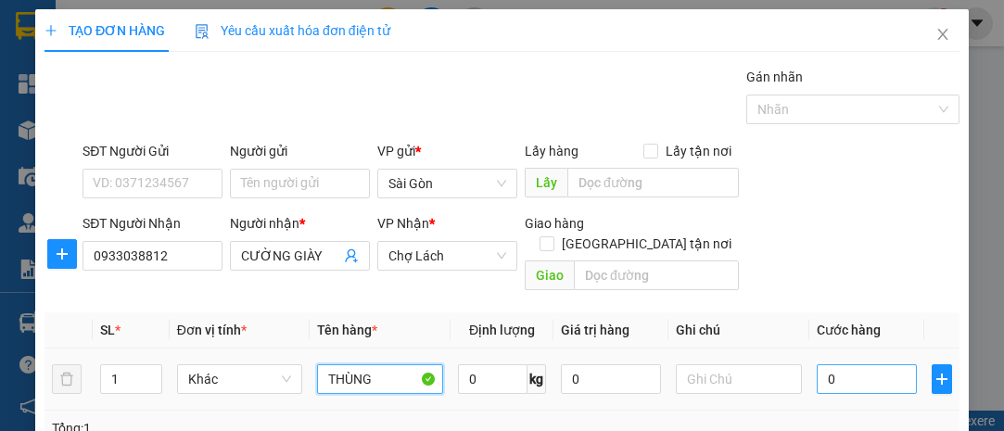
type input "THÙNG"
click at [842, 364] on input "0" at bounding box center [867, 379] width 100 height 30
type input "4"
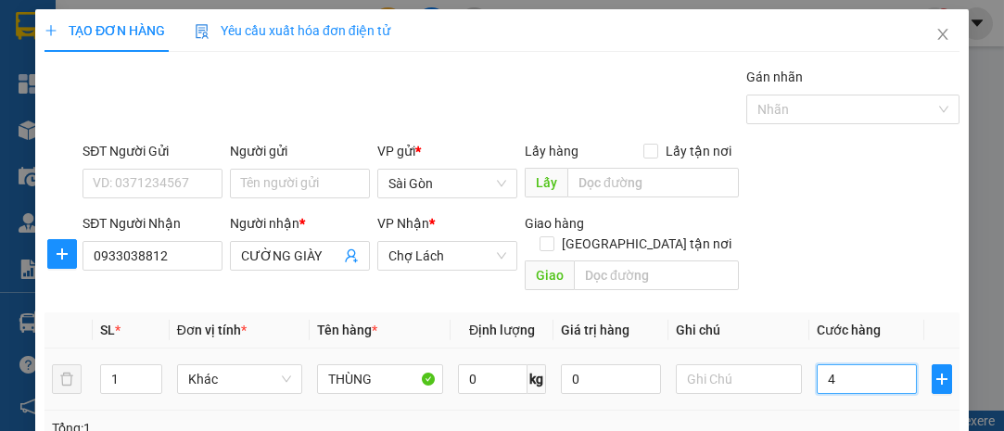
type input "40"
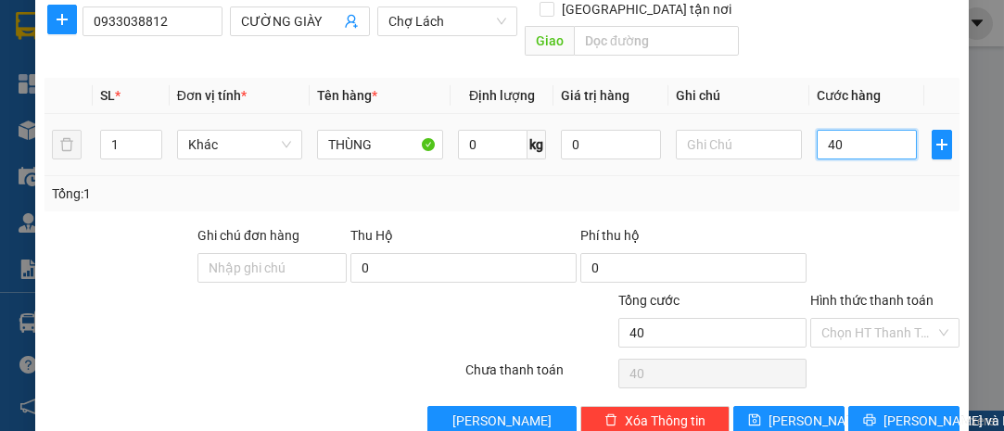
scroll to position [251, 0]
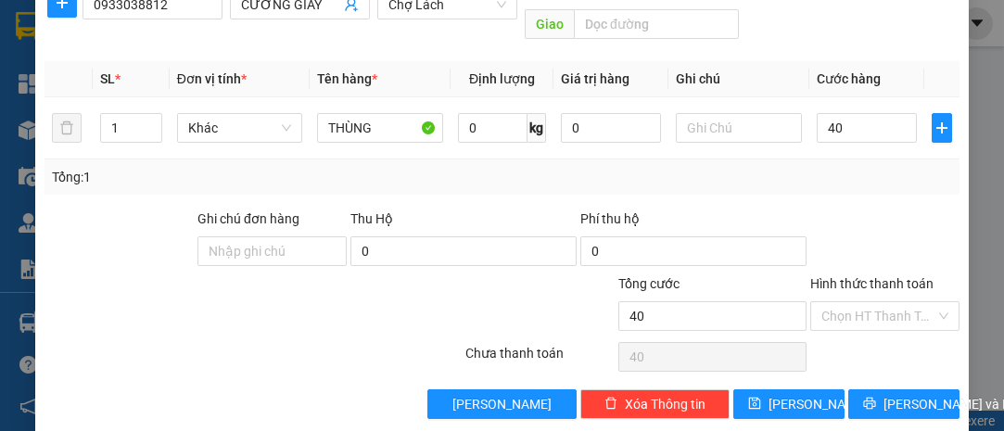
type input "40.000"
click at [881, 273] on div "Hình thức thanh toán" at bounding box center [884, 287] width 149 height 28
click at [883, 302] on input "Hình thức thanh toán" at bounding box center [878, 316] width 114 height 28
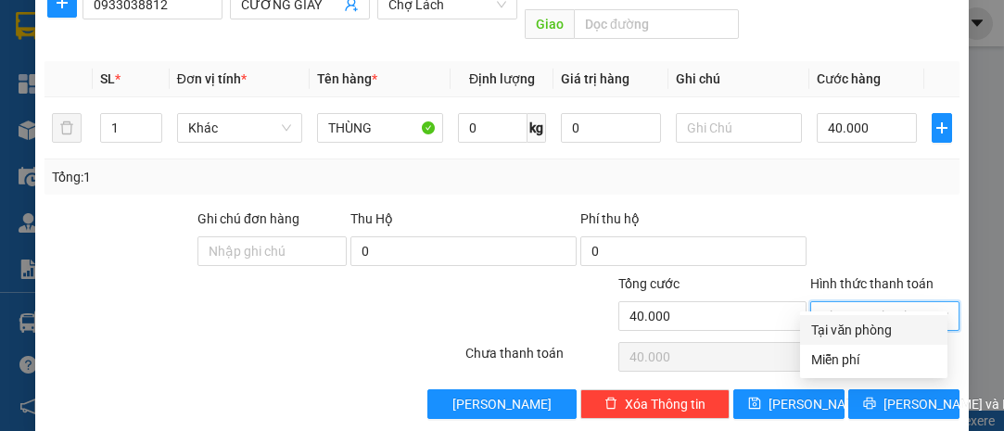
click at [882, 318] on div "Tại văn phòng" at bounding box center [873, 330] width 147 height 30
type input "0"
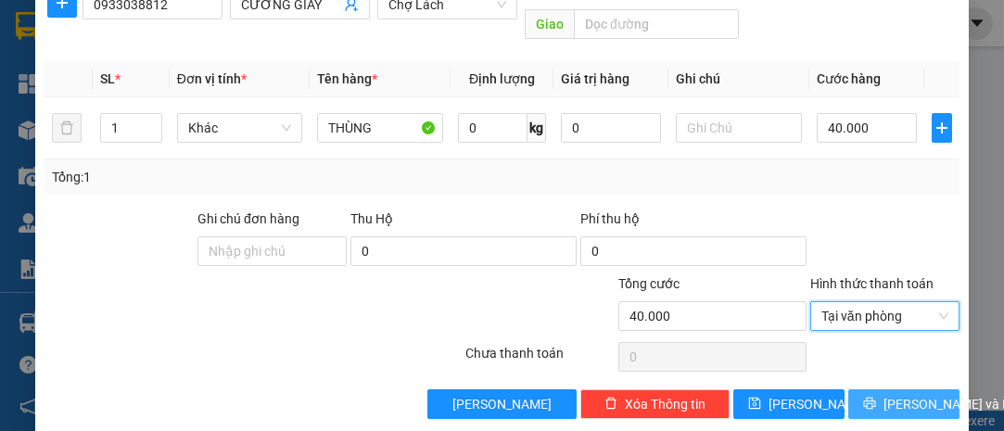
click at [900, 394] on span "[PERSON_NAME] và In" at bounding box center [948, 404] width 130 height 20
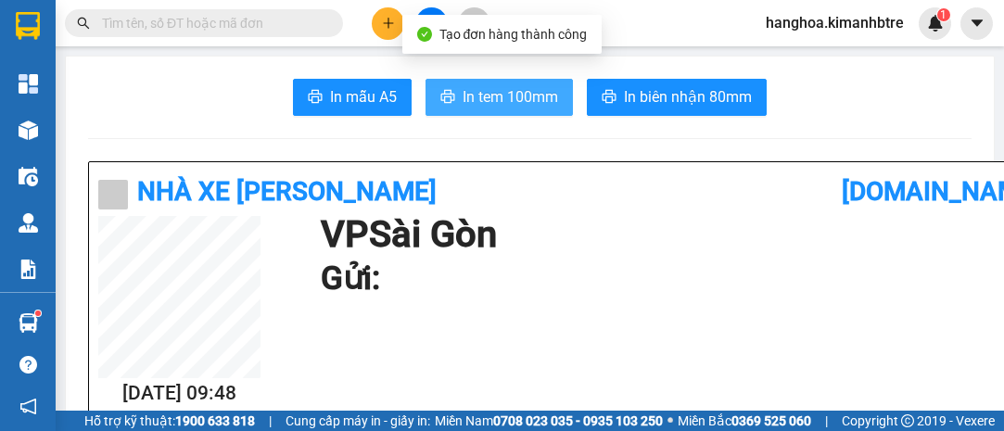
click at [486, 107] on span "In tem 100mm" at bounding box center [510, 96] width 95 height 23
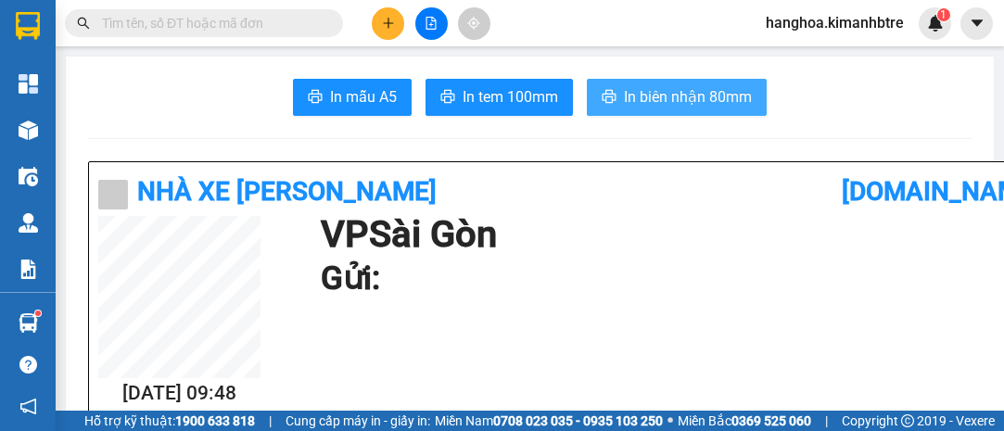
click at [694, 104] on span "In biên nhận 80mm" at bounding box center [688, 96] width 128 height 23
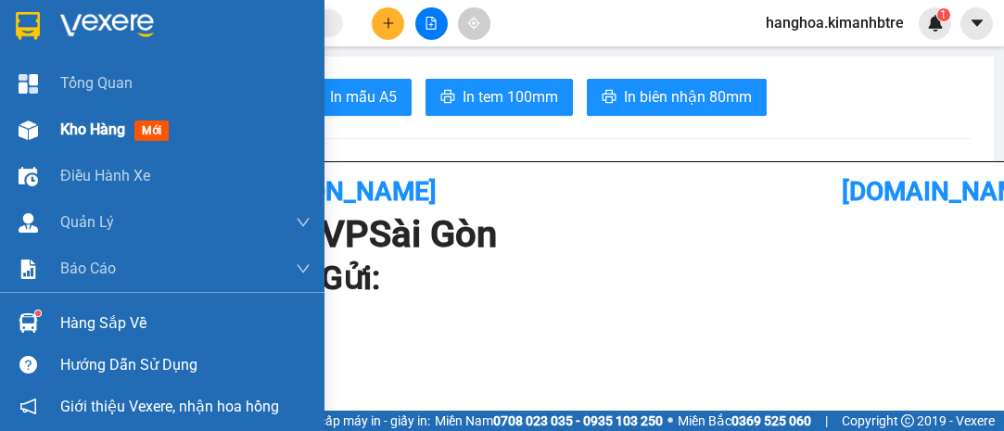
click at [80, 126] on span "Kho hàng" at bounding box center [92, 130] width 65 height 18
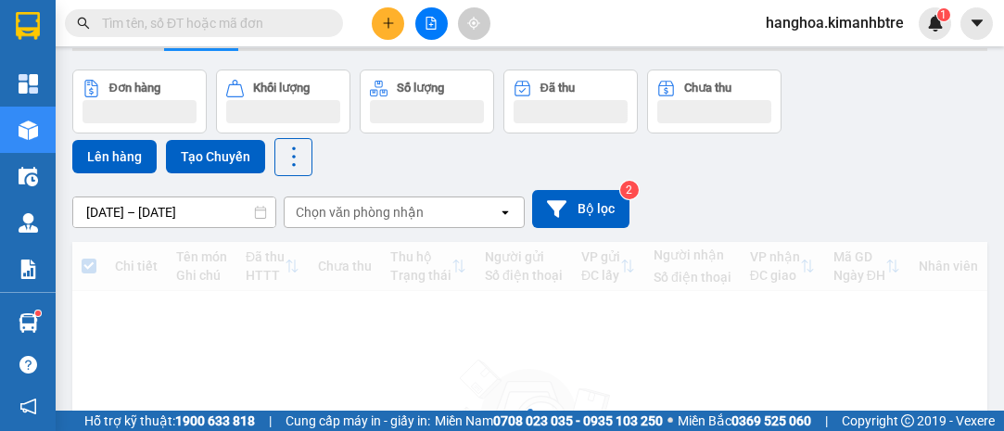
scroll to position [83, 0]
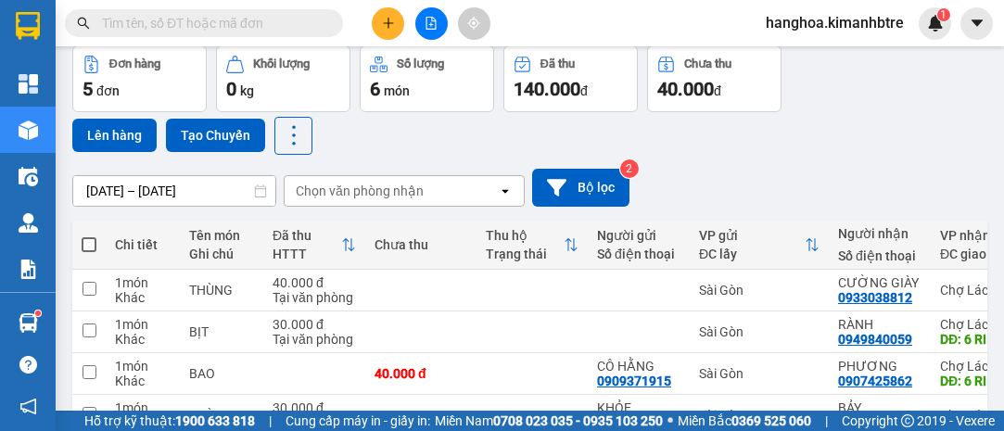
click at [83, 235] on label at bounding box center [89, 244] width 15 height 19
click at [89, 235] on input "checkbox" at bounding box center [89, 235] width 0 height 0
checkbox input "true"
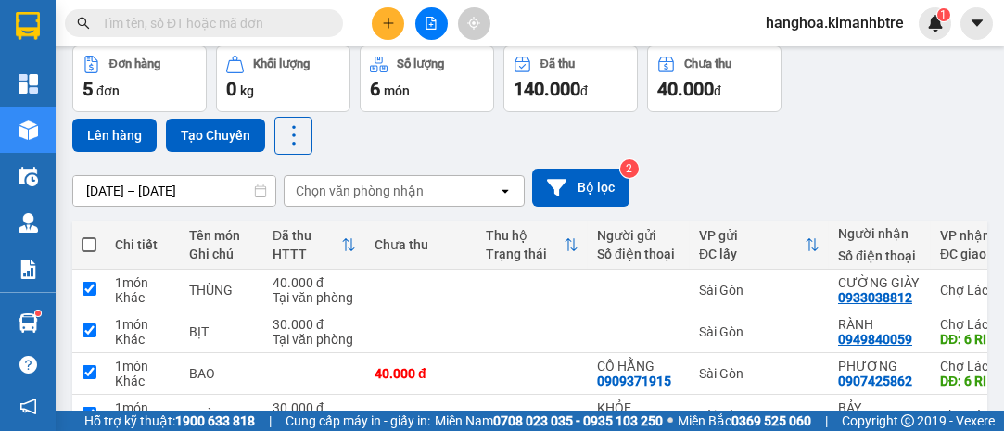
checkbox input "true"
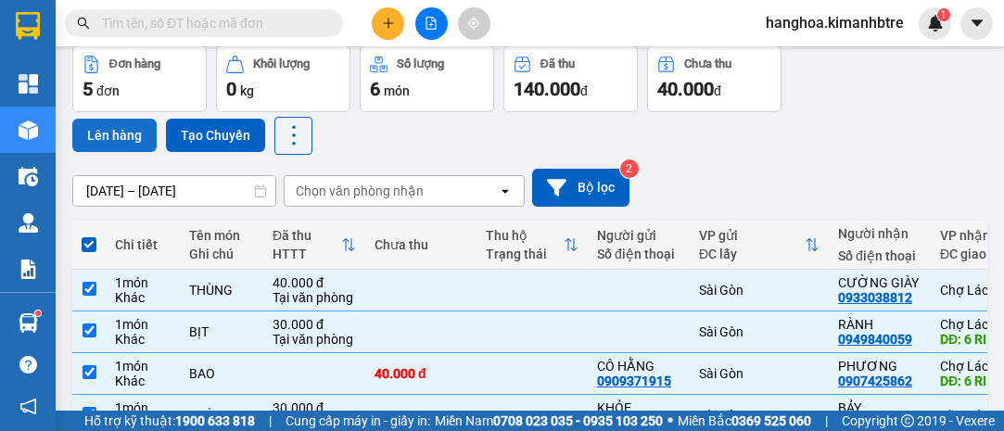
click at [107, 146] on button "Lên hàng" at bounding box center [114, 135] width 84 height 33
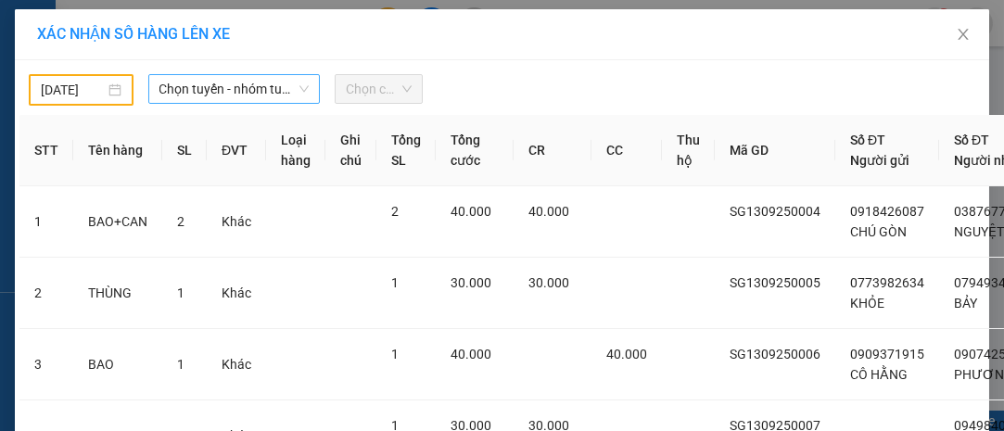
click at [141, 86] on div "Chọn tuyến - nhóm tuyến" at bounding box center [234, 90] width 187 height 32
click at [163, 91] on span "Chọn tuyến - nhóm tuyến" at bounding box center [234, 89] width 150 height 28
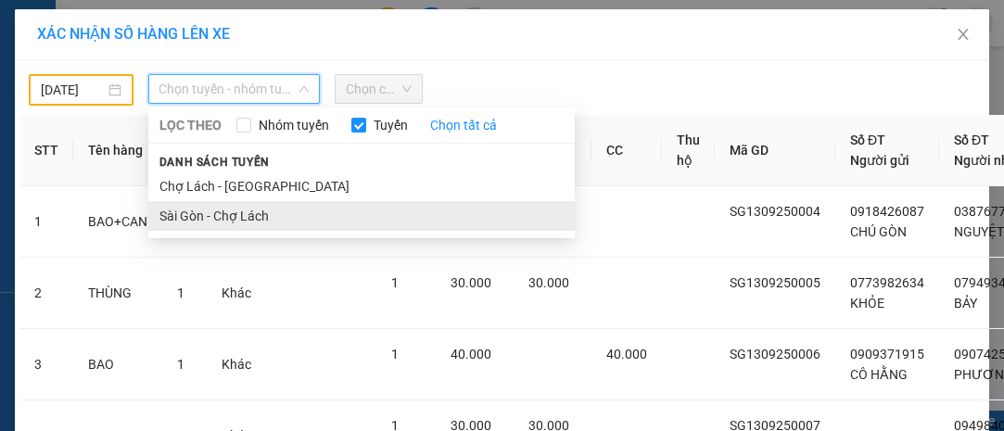
click at [203, 218] on li "Sài Gòn - Chợ Lách" at bounding box center [361, 216] width 426 height 30
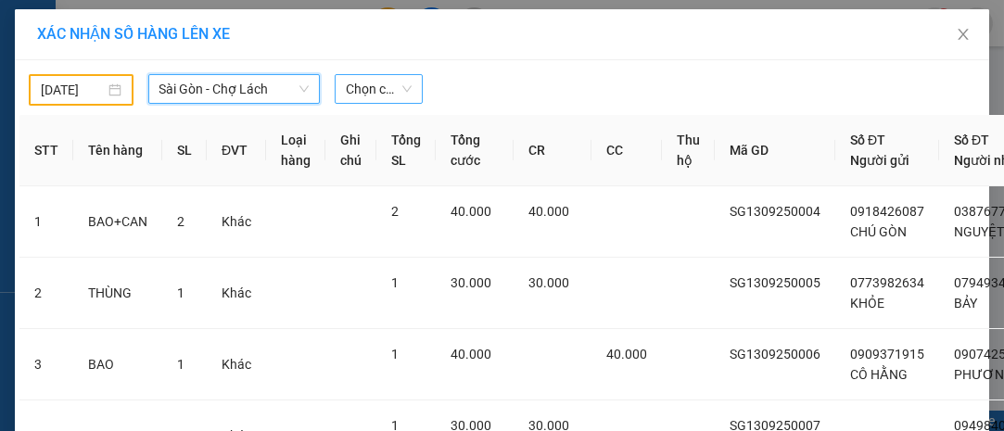
click at [352, 100] on span "Chọn chuyến" at bounding box center [378, 89] width 65 height 28
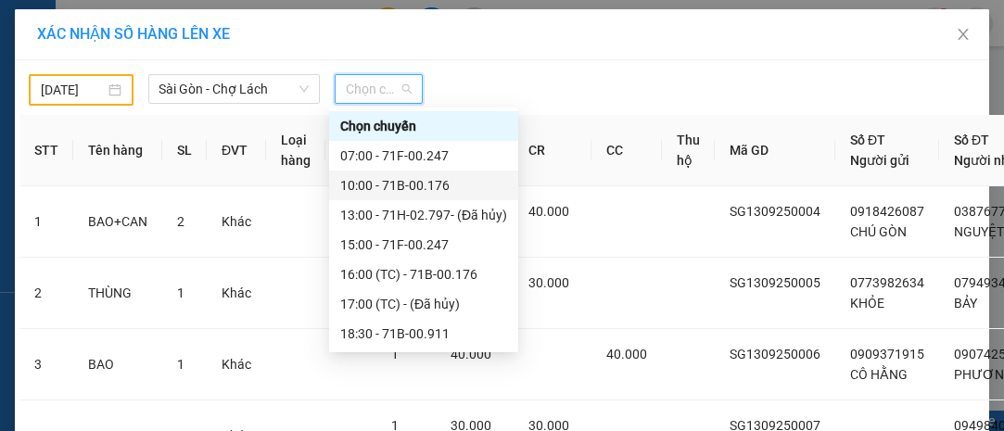
click at [380, 180] on div "10:00 - 71B-00.176" at bounding box center [423, 185] width 167 height 20
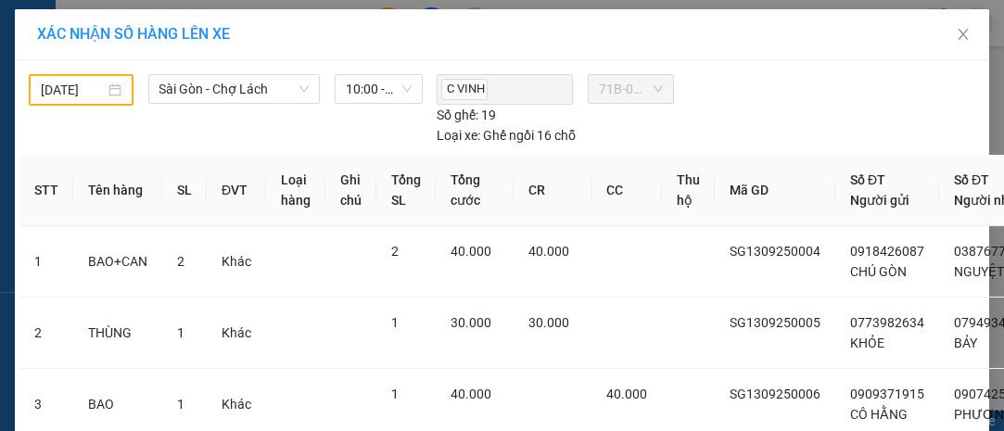
click at [115, 88] on div "[DATE]" at bounding box center [81, 90] width 81 height 20
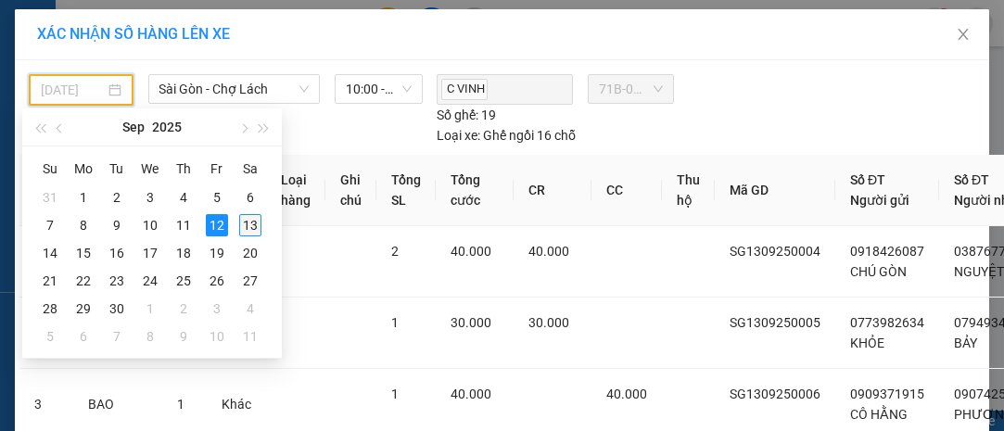
click at [251, 219] on div "13" at bounding box center [250, 225] width 22 height 22
type input "[DATE]"
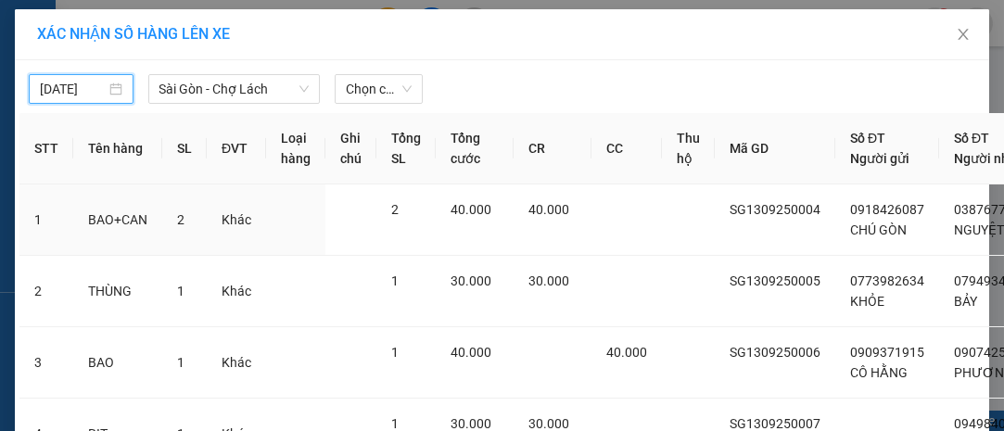
scroll to position [0, 0]
click at [384, 93] on span "Chọn chuyến" at bounding box center [378, 89] width 65 height 28
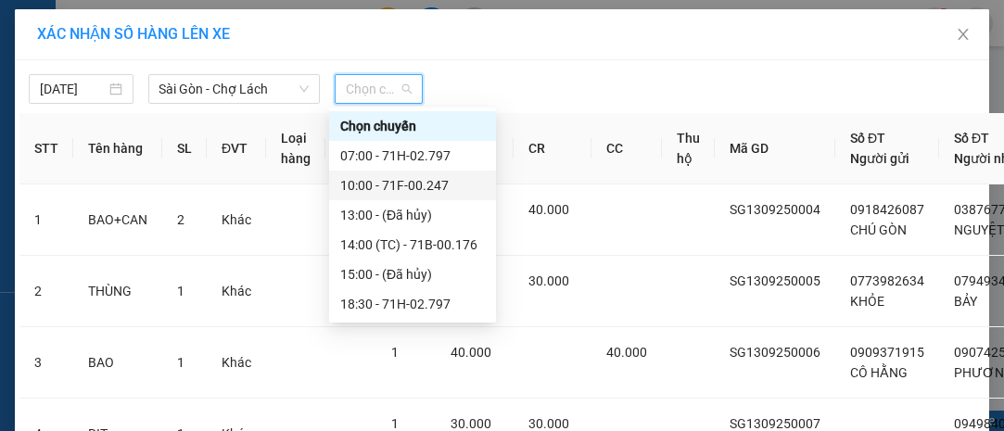
click at [392, 188] on div "10:00 - 71F-00.247" at bounding box center [412, 185] width 145 height 20
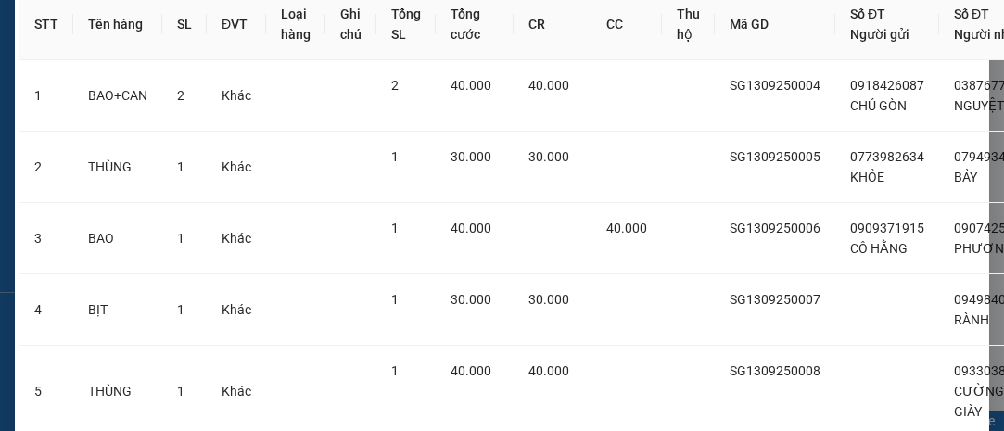
scroll to position [355, 0]
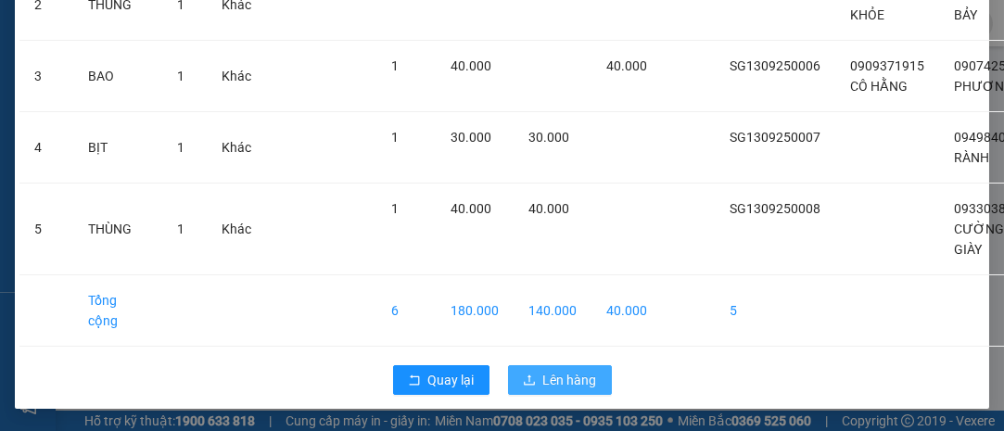
click at [568, 370] on span "Lên hàng" at bounding box center [570, 380] width 54 height 20
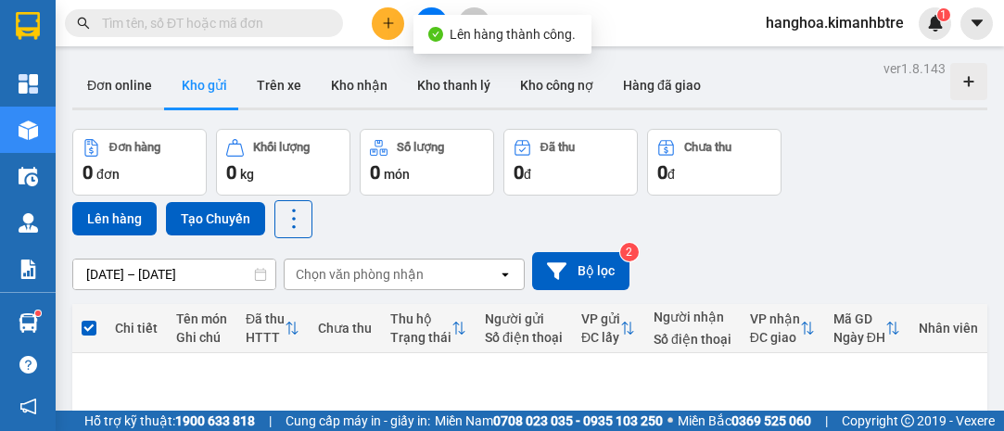
click at [435, 7] on button at bounding box center [431, 23] width 32 height 32
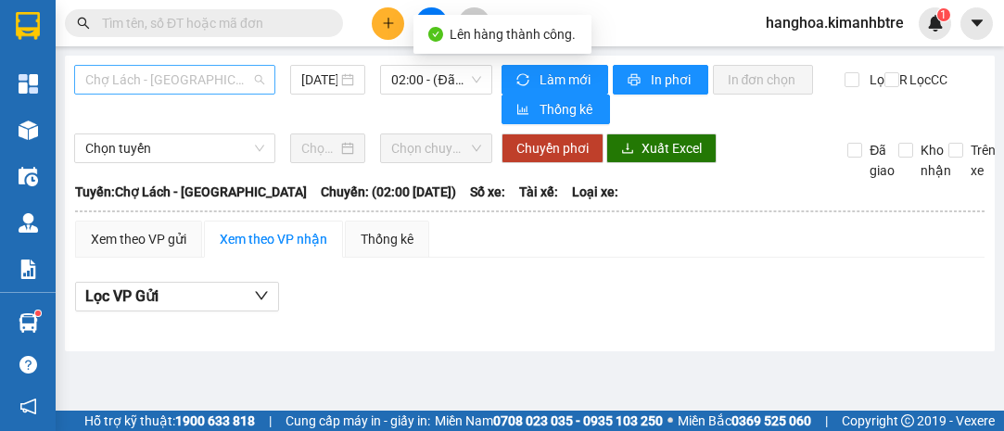
click at [177, 73] on span "Chợ Lách - [GEOGRAPHIC_DATA]" at bounding box center [174, 80] width 179 height 28
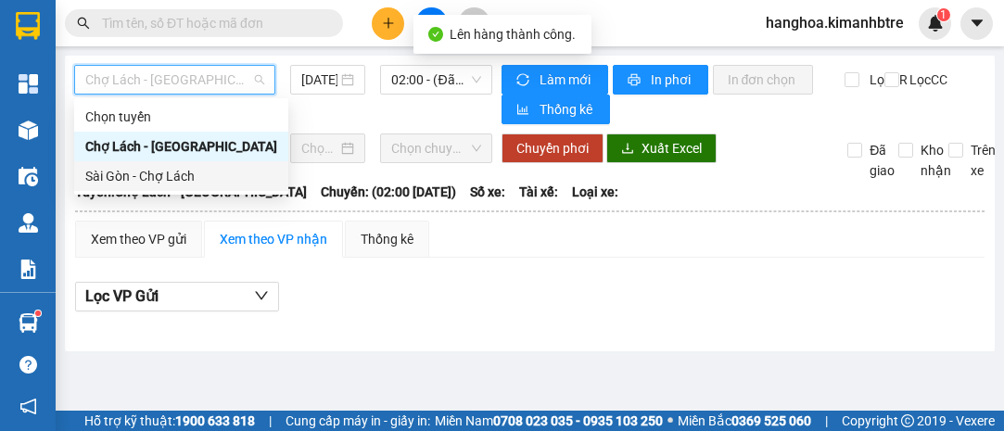
click at [184, 170] on div "Sài Gòn - Chợ Lách" at bounding box center [181, 176] width 192 height 20
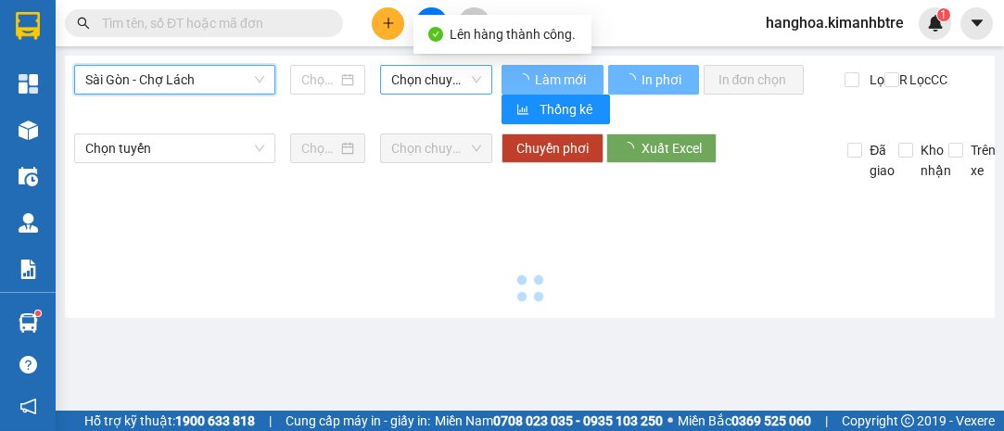
type input "[DATE]"
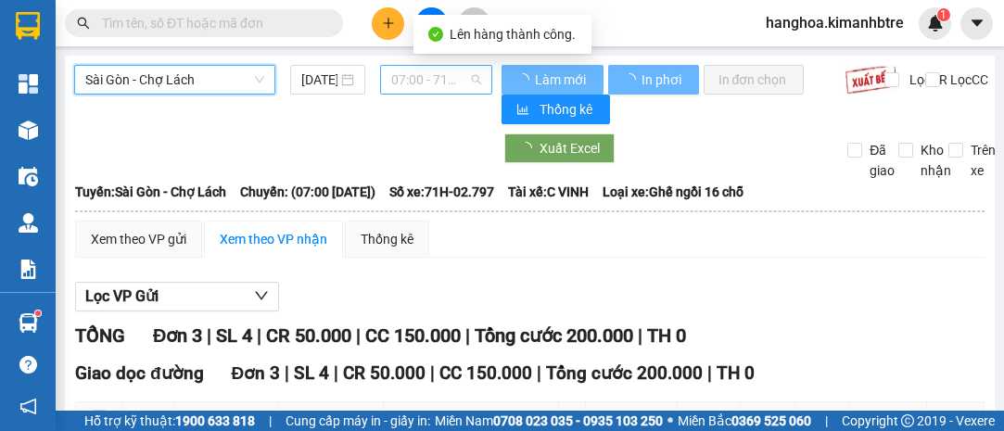
click at [467, 88] on span "07:00 - 71H-02.797" at bounding box center [435, 80] width 89 height 28
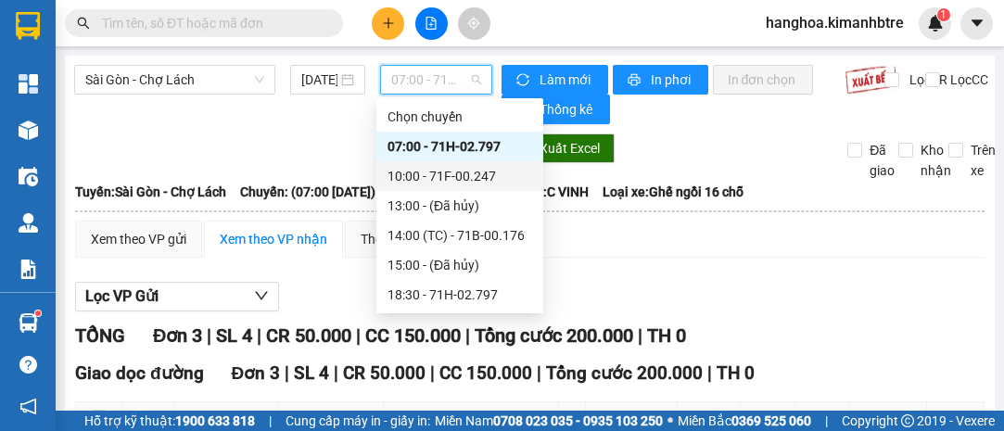
click at [468, 187] on div "10:00 - 71F-00.247" at bounding box center [459, 176] width 167 height 30
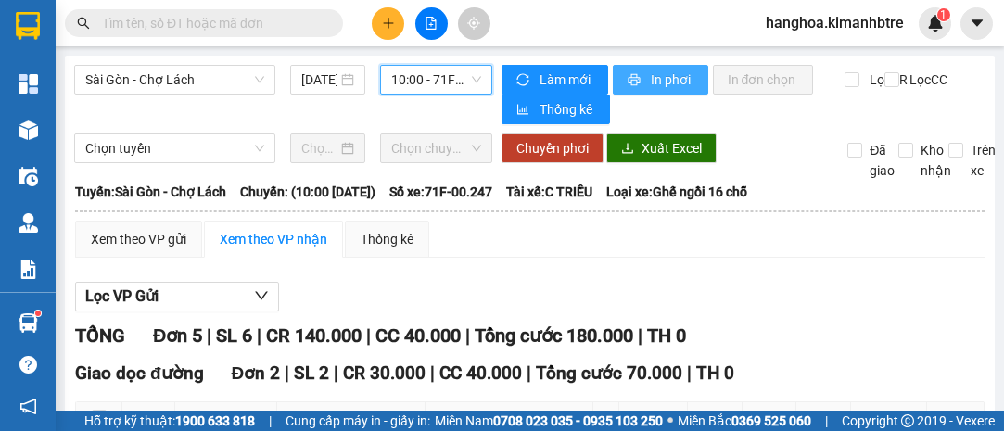
click at [664, 84] on span "In phơi" at bounding box center [672, 80] width 43 height 20
click at [650, 67] on button "In phơi" at bounding box center [660, 80] width 95 height 30
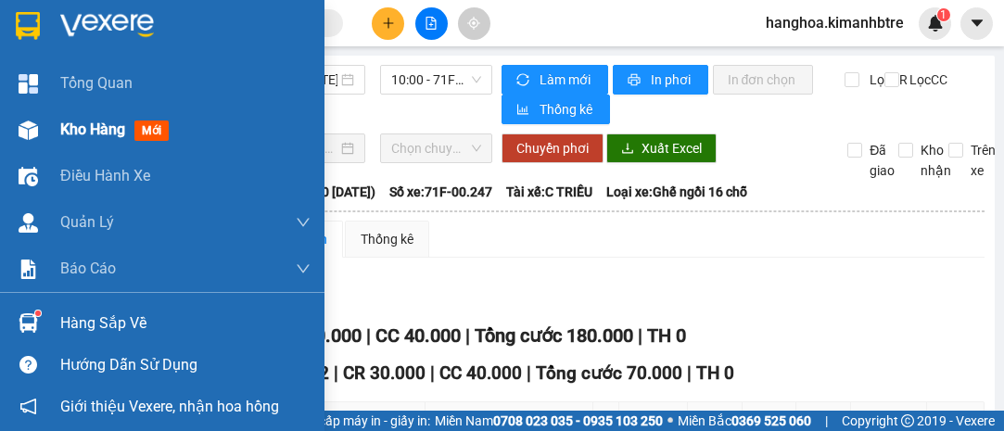
click at [72, 130] on span "Kho hàng" at bounding box center [92, 130] width 65 height 18
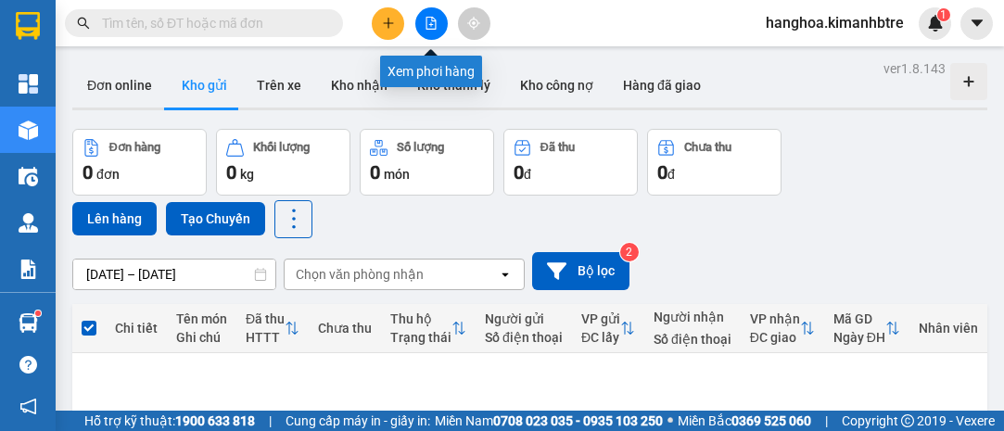
click at [427, 21] on icon "file-add" at bounding box center [431, 23] width 13 height 13
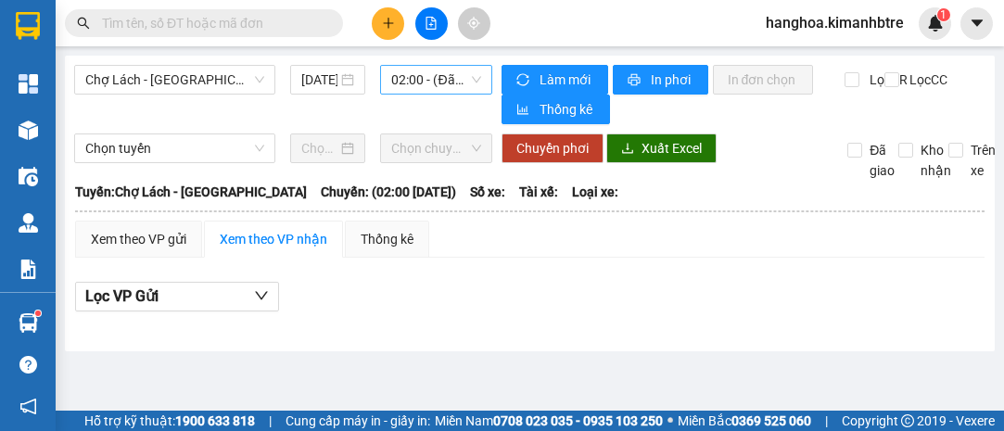
click at [416, 79] on span "02:00 - (Đã hủy)" at bounding box center [435, 80] width 89 height 28
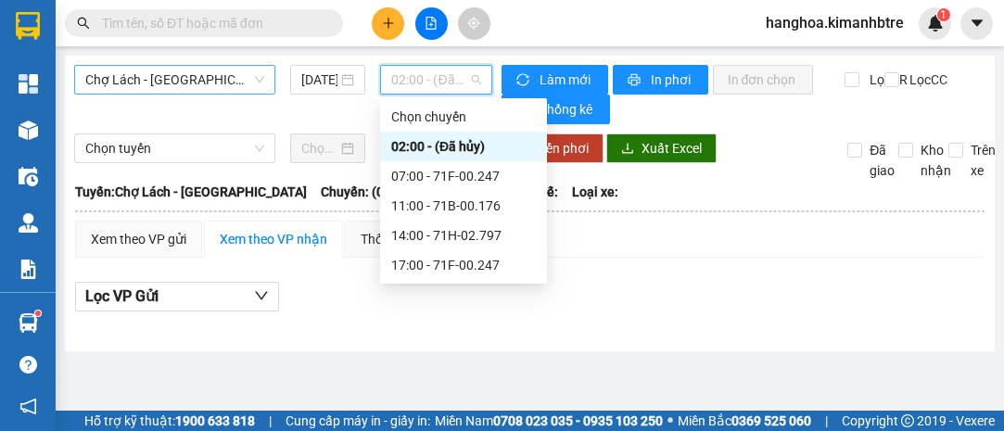
click at [196, 79] on span "Chợ Lách - [GEOGRAPHIC_DATA]" at bounding box center [174, 80] width 179 height 28
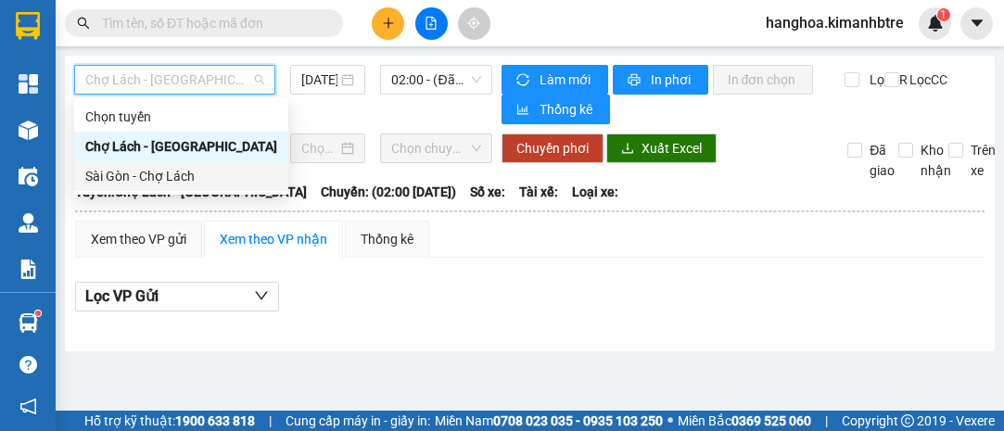
click at [240, 172] on div "Sài Gòn - Chợ Lách" at bounding box center [181, 176] width 192 height 20
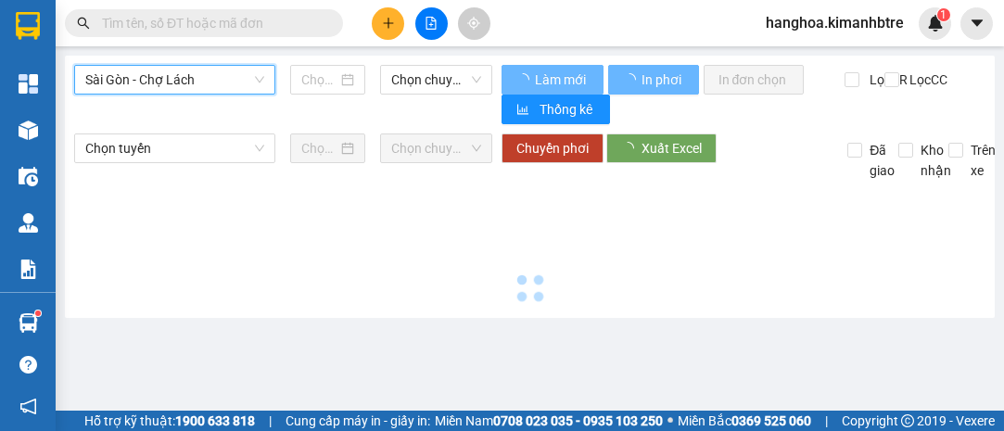
type input "[DATE]"
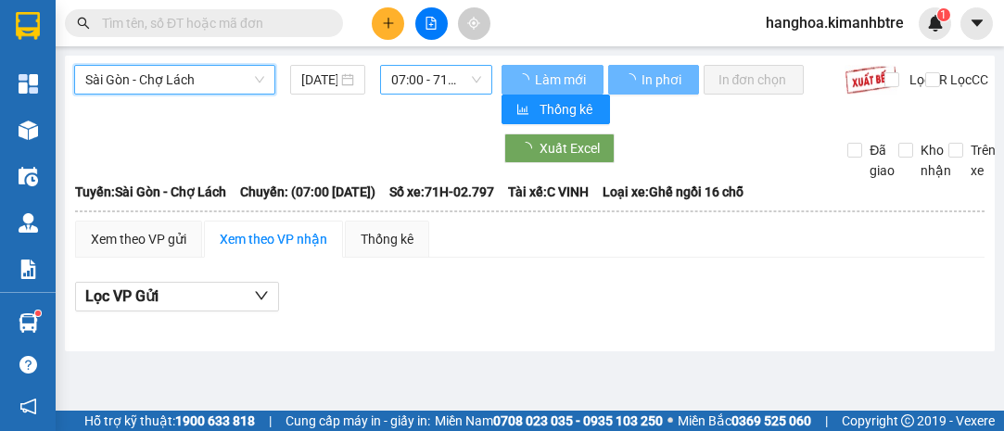
click at [450, 86] on span "07:00 - 71H-02.797" at bounding box center [435, 80] width 89 height 28
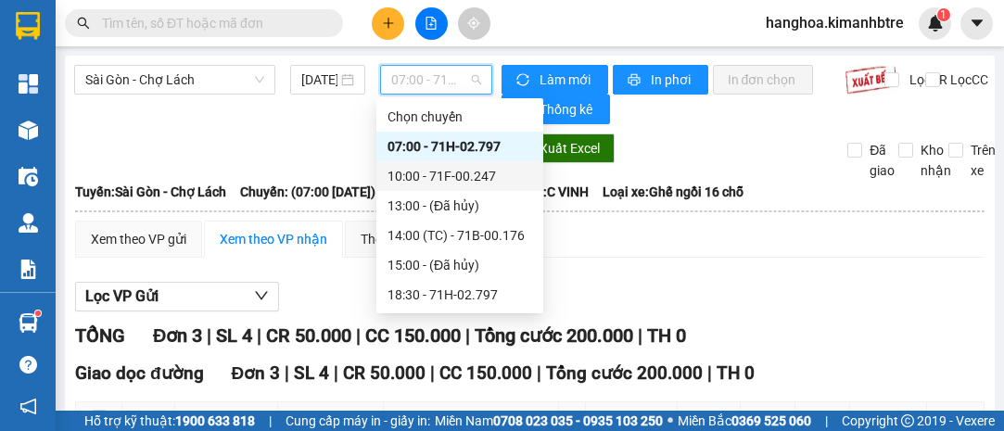
click at [451, 171] on div "10:00 - 71F-00.247" at bounding box center [460, 176] width 145 height 20
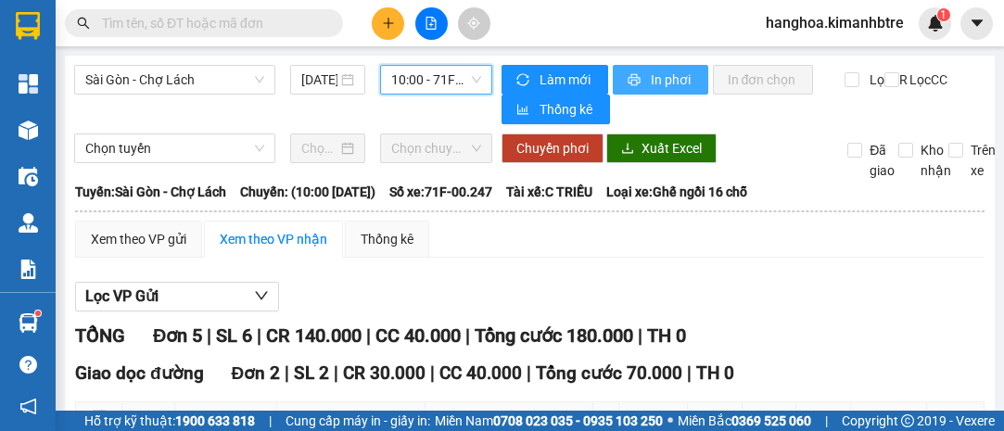
click at [641, 81] on button "In phơi" at bounding box center [660, 80] width 95 height 30
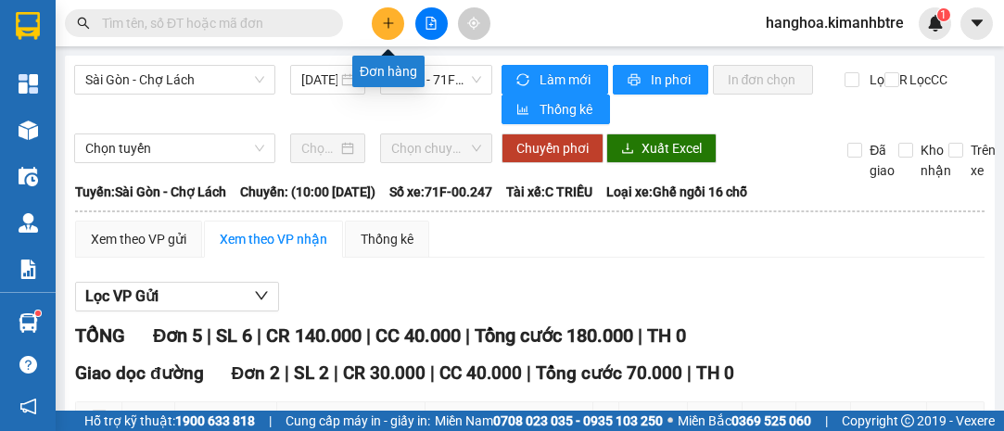
click at [396, 27] on button at bounding box center [388, 23] width 32 height 32
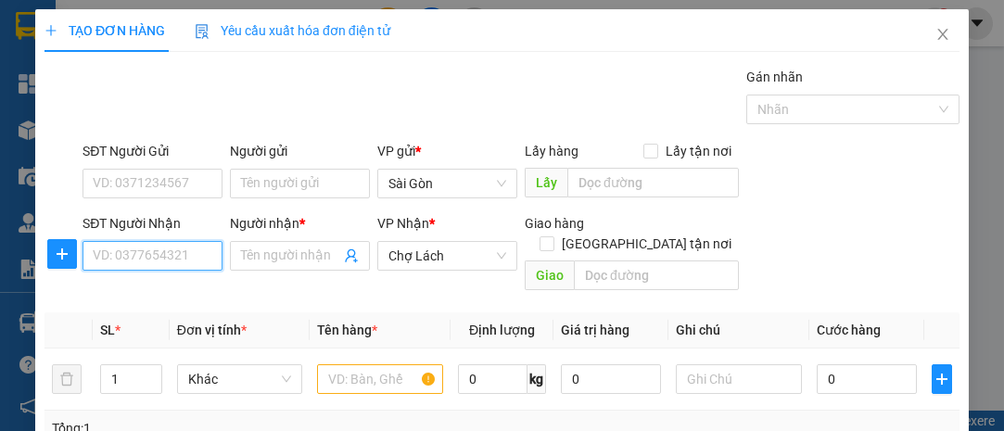
click at [174, 268] on input "SĐT Người Nhận" at bounding box center [153, 256] width 140 height 30
click at [184, 261] on input "SĐT Người Nhận" at bounding box center [153, 256] width 140 height 30
type input "0984743078"
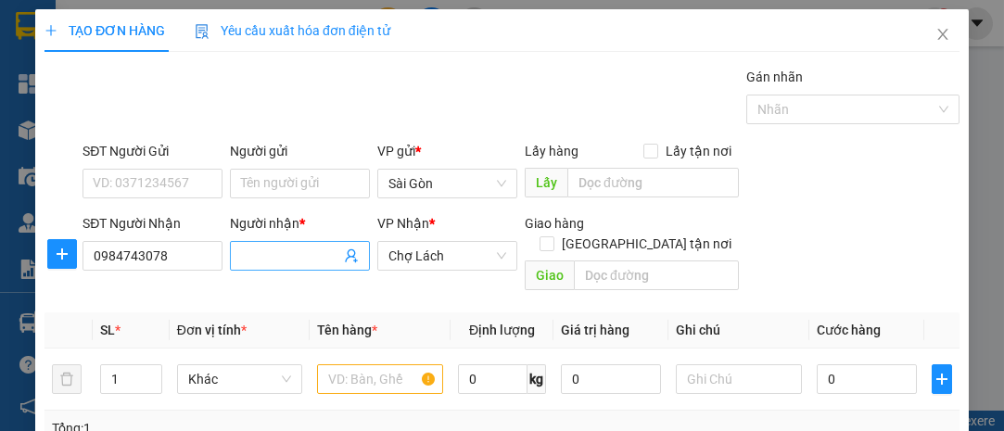
click at [276, 260] on input "Người nhận *" at bounding box center [290, 256] width 99 height 20
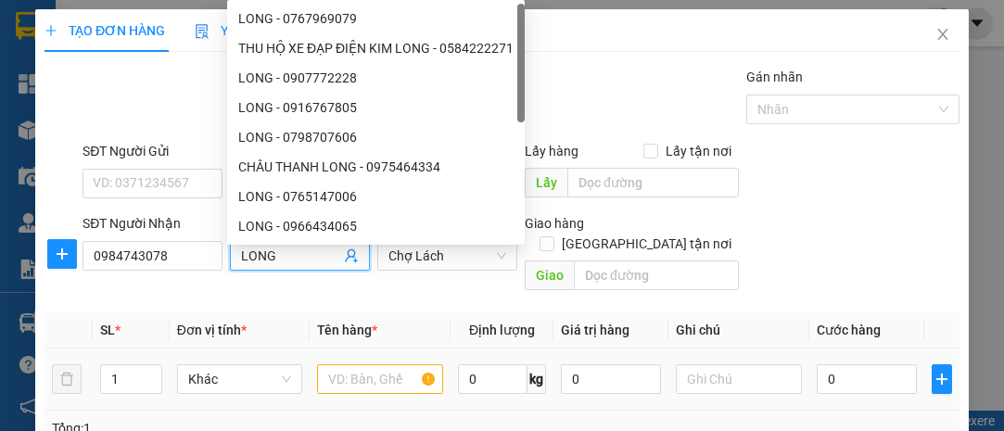
type input "LONG"
click at [400, 364] on input "text" at bounding box center [380, 379] width 126 height 30
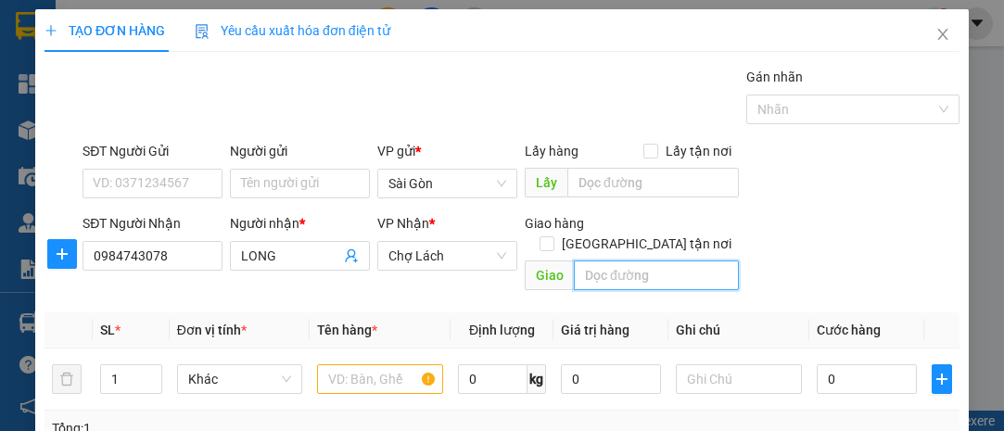
click at [649, 261] on input "text" at bounding box center [656, 276] width 164 height 30
type input "6 RI"
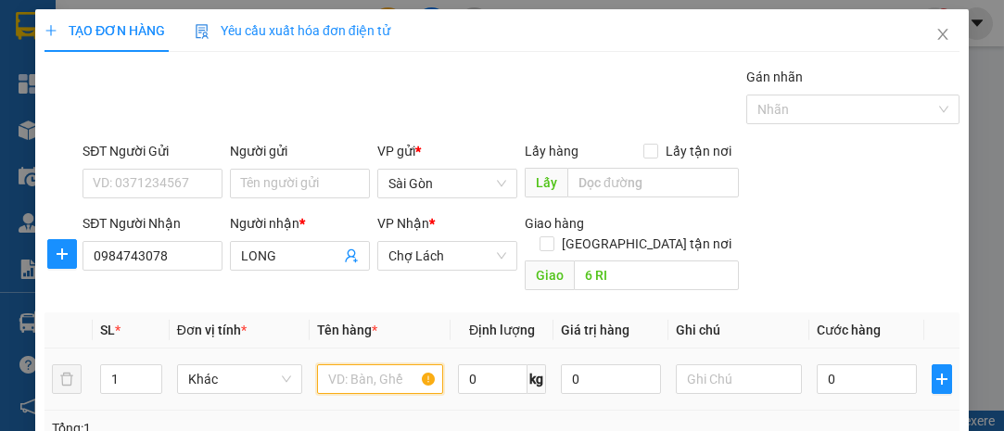
click at [375, 364] on input "text" at bounding box center [380, 379] width 126 height 30
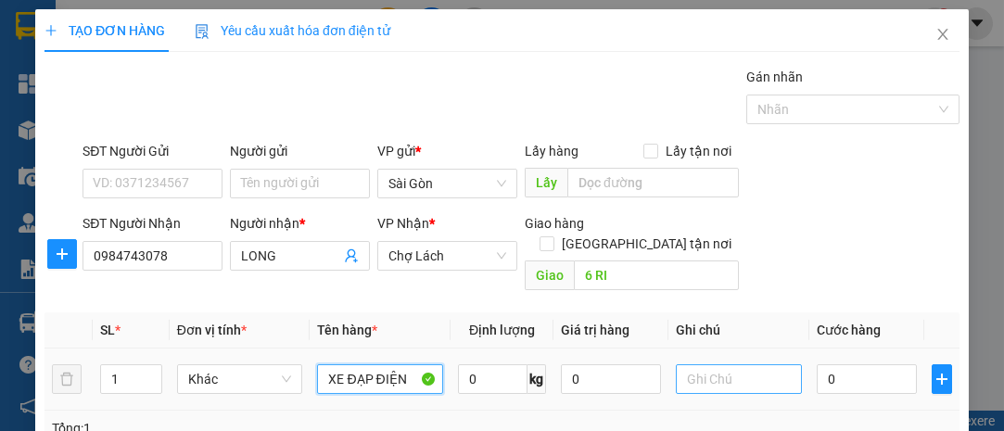
type input "XE ĐẠP ĐIỆN"
click at [706, 364] on input "text" at bounding box center [739, 379] width 126 height 30
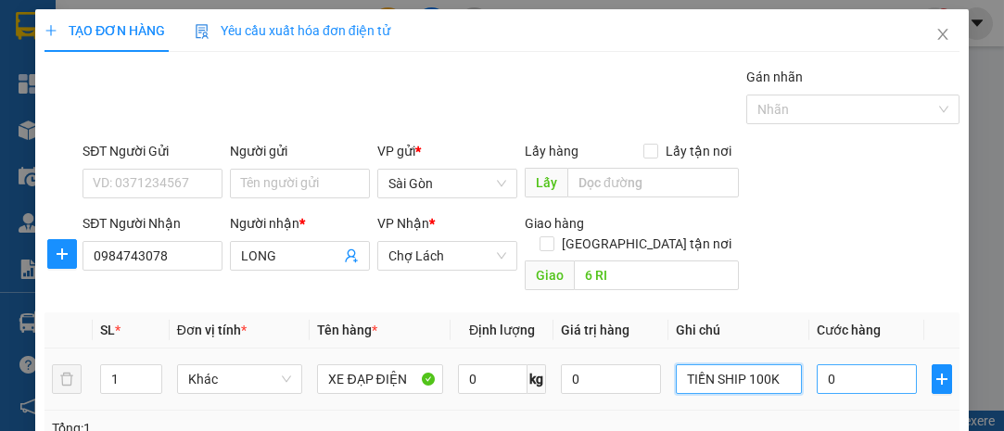
type input "TIỀN SHIP 100K"
click at [844, 364] on input "0" at bounding box center [867, 379] width 100 height 30
type input "3"
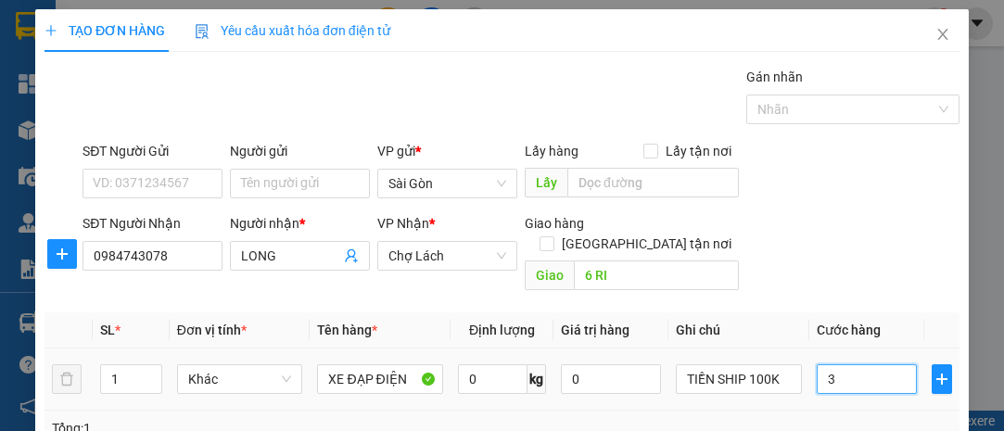
type input "30"
type input "300"
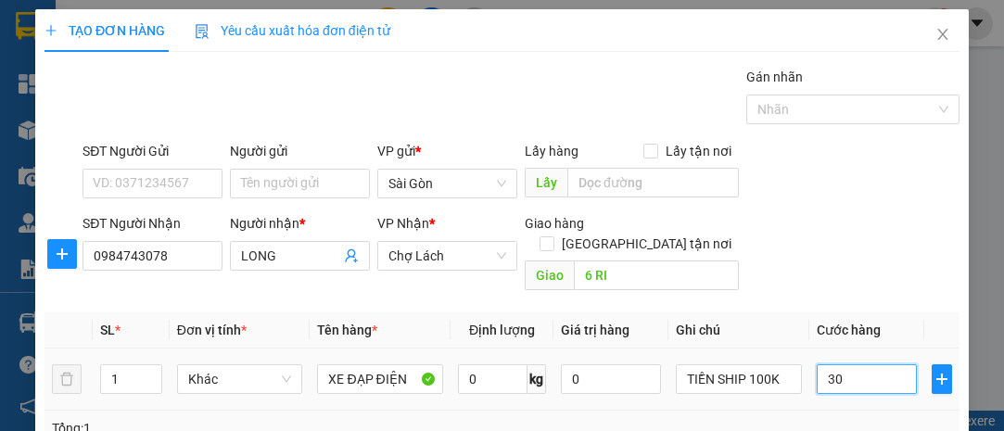
type input "300"
type input "300.000"
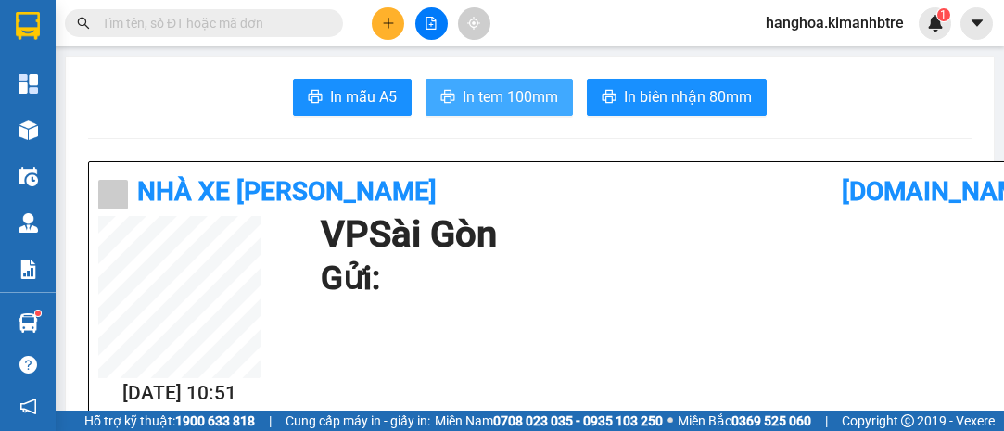
click at [486, 91] on span "In tem 100mm" at bounding box center [510, 96] width 95 height 23
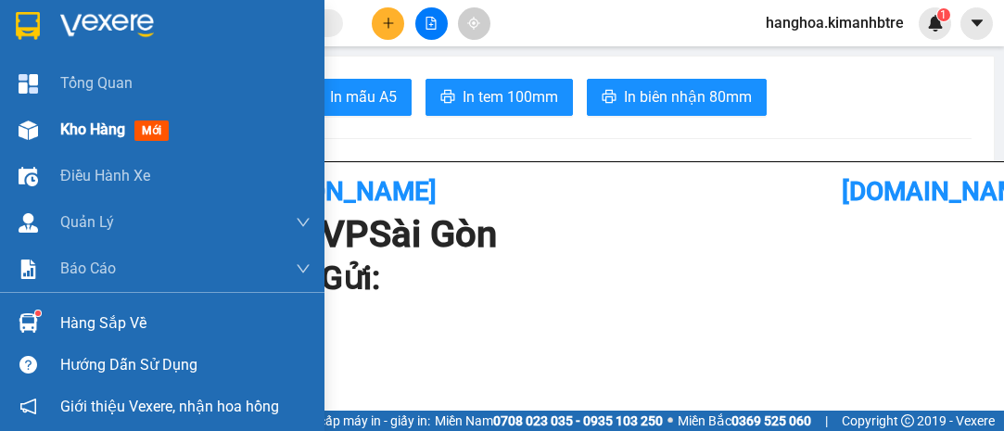
click at [82, 125] on span "Kho hàng" at bounding box center [92, 130] width 65 height 18
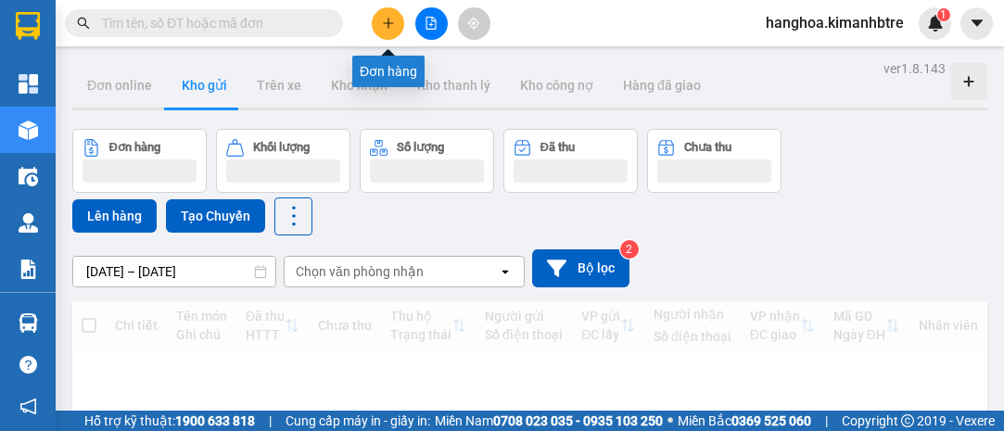
click at [384, 28] on icon "plus" at bounding box center [388, 23] width 13 height 13
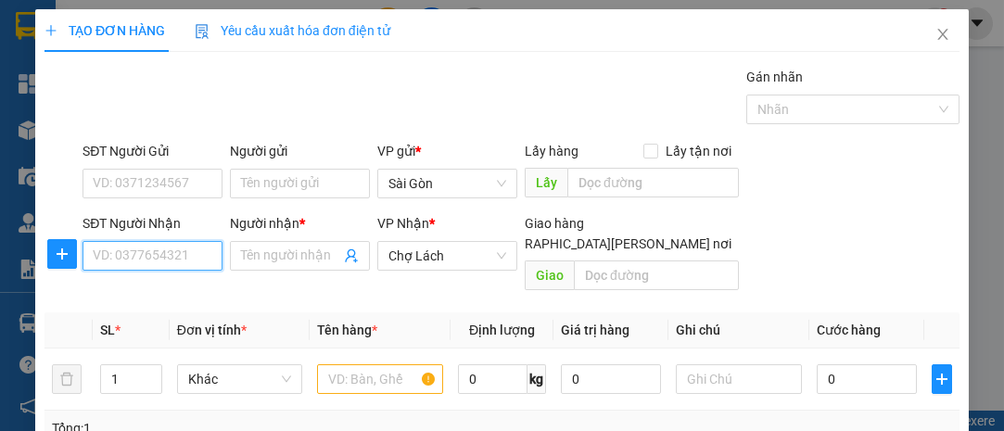
click at [144, 261] on input "SĐT Người Nhận" at bounding box center [153, 256] width 140 height 30
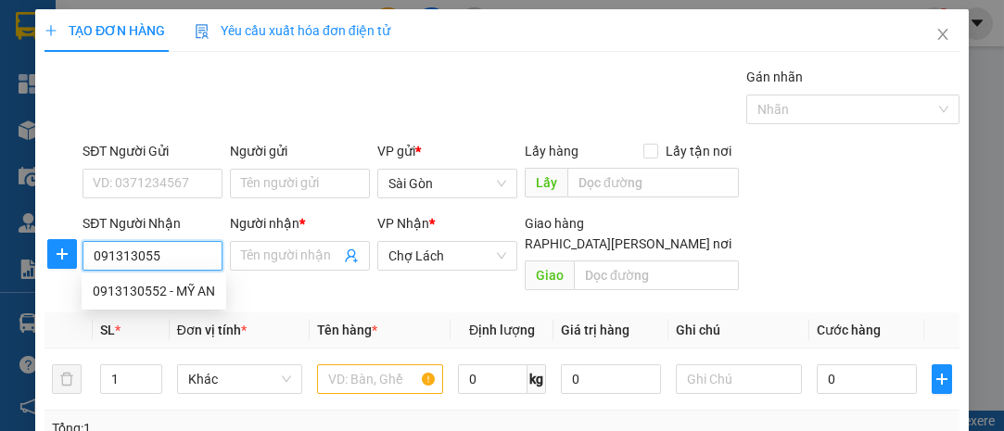
type input "0913130552"
click at [158, 287] on div "0913130552 - MỸ AN" at bounding box center [154, 291] width 122 height 20
type input "MỸ AN"
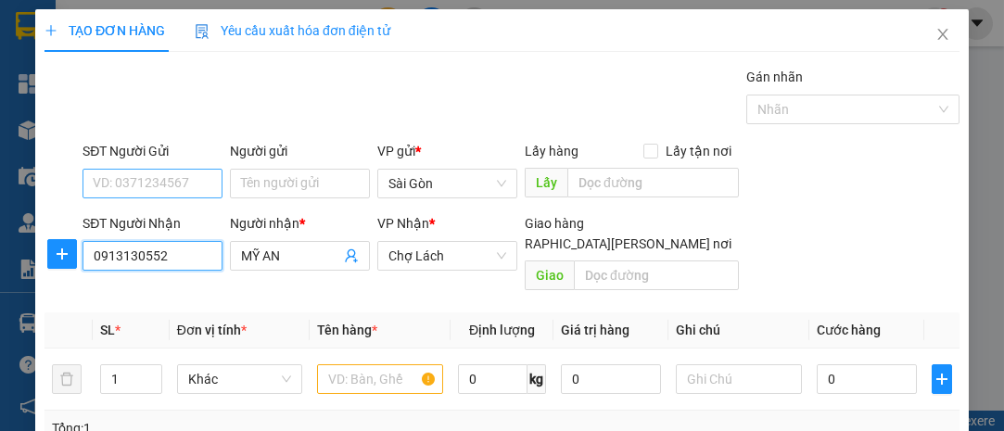
type input "0913130552"
click at [184, 185] on input "SĐT Người Gửi" at bounding box center [153, 184] width 140 height 30
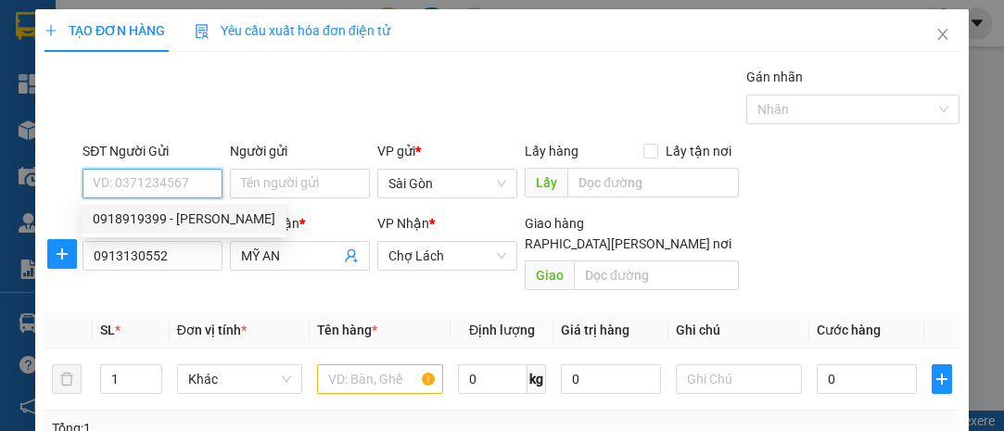
click at [195, 221] on div "0918919399 - MỸ THANH" at bounding box center [184, 219] width 183 height 20
type input "0918919399"
type input "[PERSON_NAME]"
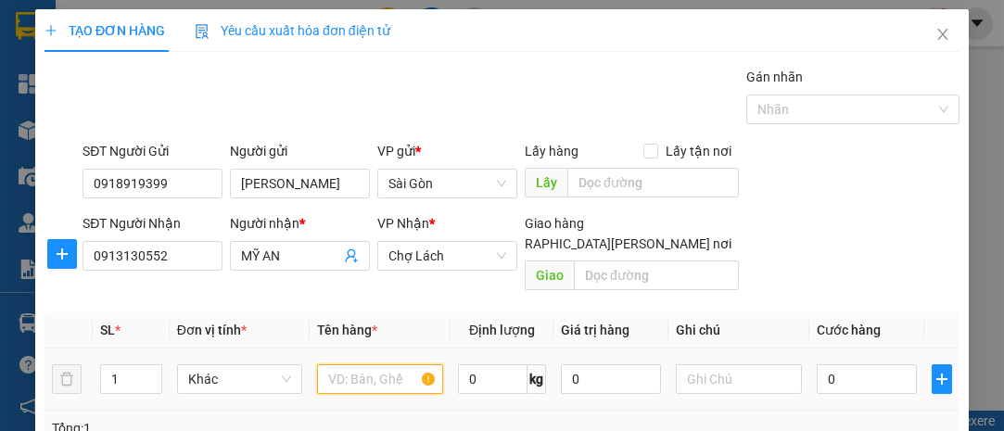
click at [377, 364] on input "text" at bounding box center [380, 379] width 126 height 30
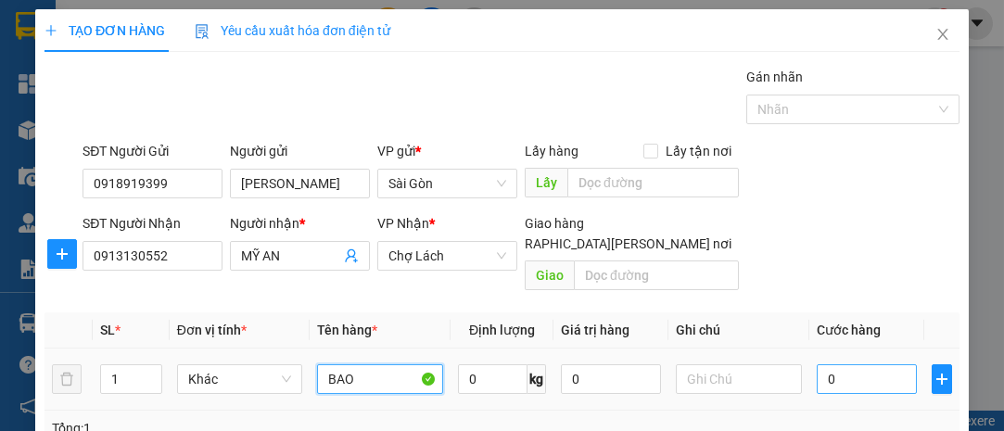
type input "BAO"
click at [831, 364] on input "0" at bounding box center [867, 379] width 100 height 30
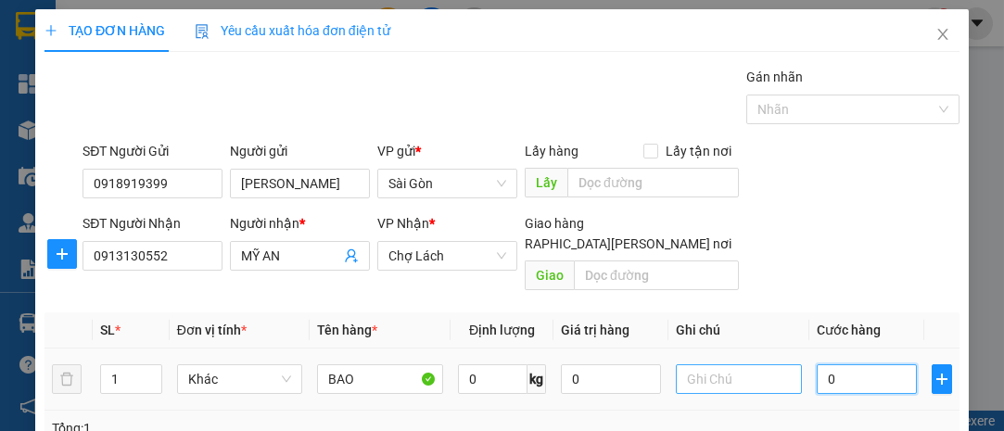
type input "3"
type input "30"
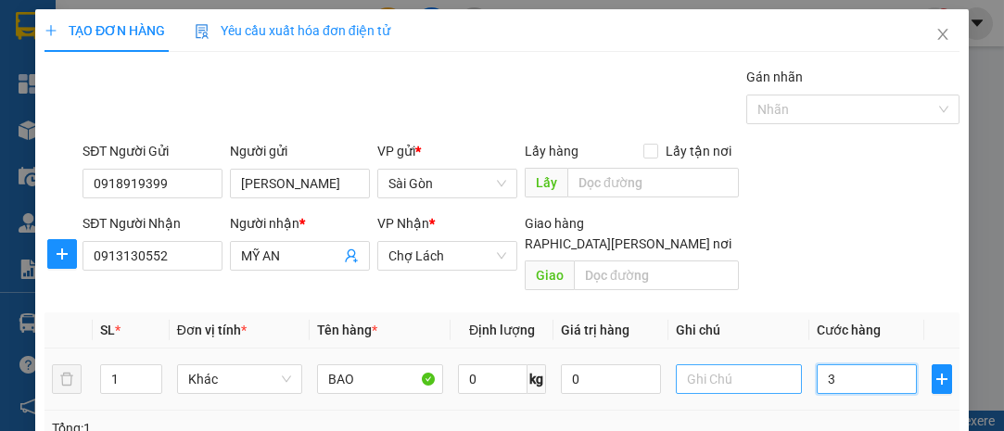
type input "30"
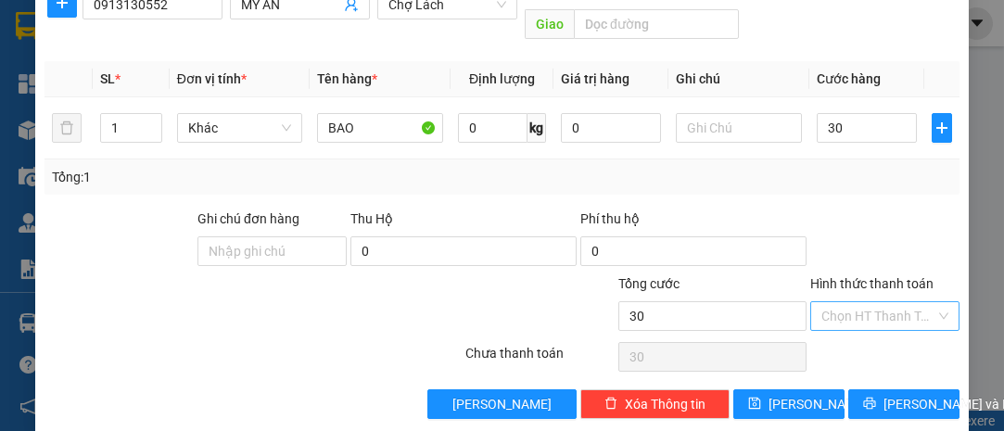
type input "30.000"
click at [891, 302] on input "Hình thức thanh toán" at bounding box center [878, 316] width 114 height 28
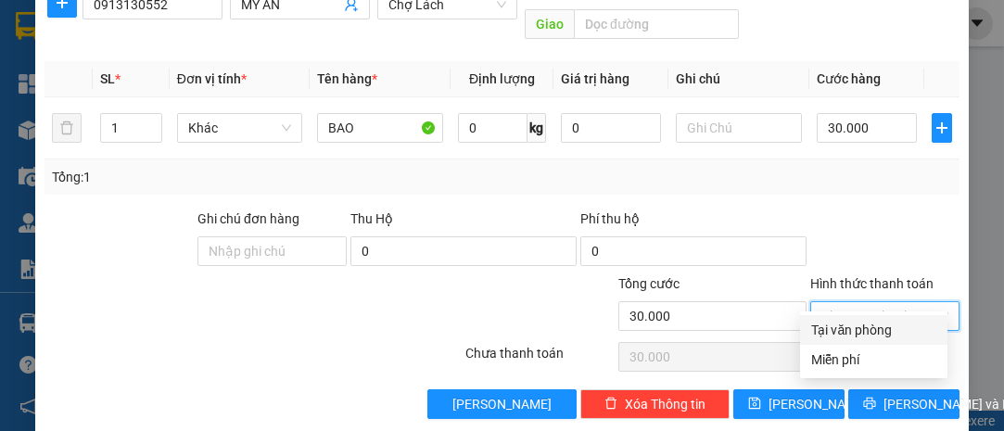
click at [892, 321] on div "Tại văn phòng" at bounding box center [873, 330] width 125 height 20
type input "0"
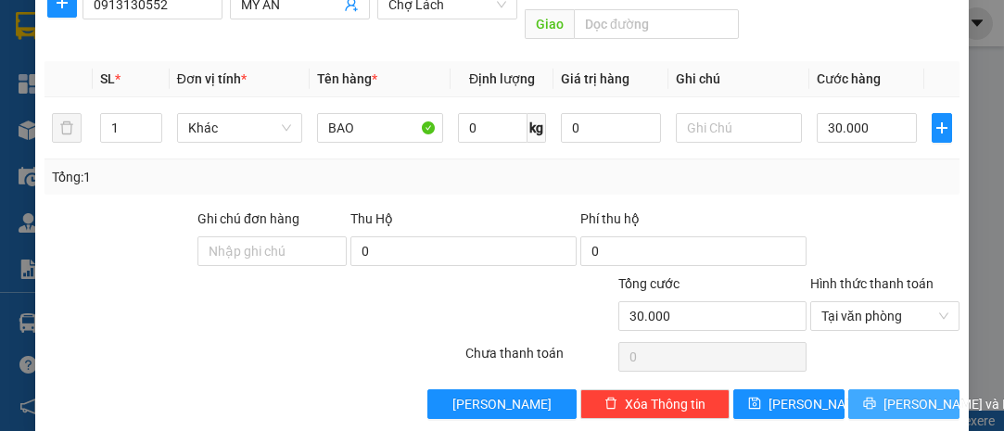
click at [903, 394] on span "[PERSON_NAME] và In" at bounding box center [948, 404] width 130 height 20
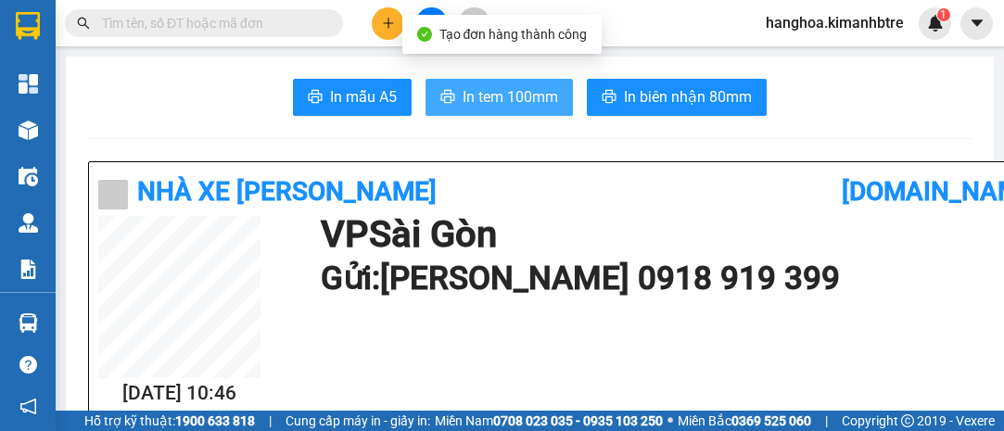
click at [505, 100] on span "In tem 100mm" at bounding box center [510, 96] width 95 height 23
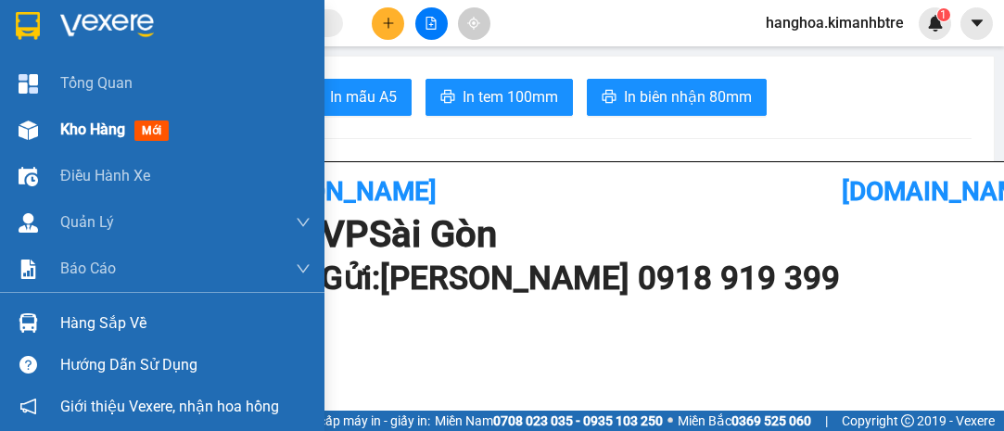
click at [86, 121] on span "Kho hàng" at bounding box center [92, 130] width 65 height 18
